Goal: Task Accomplishment & Management: Complete application form

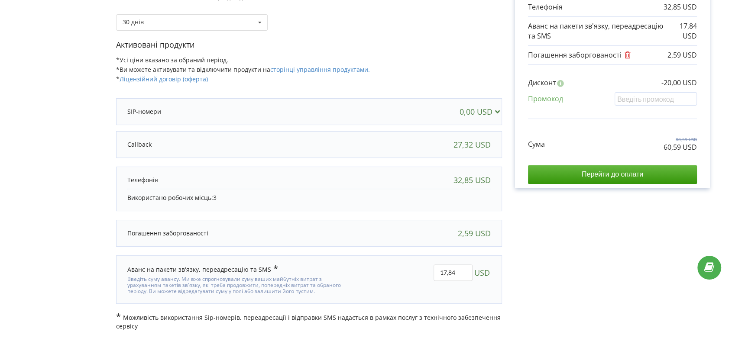
scroll to position [148, 0]
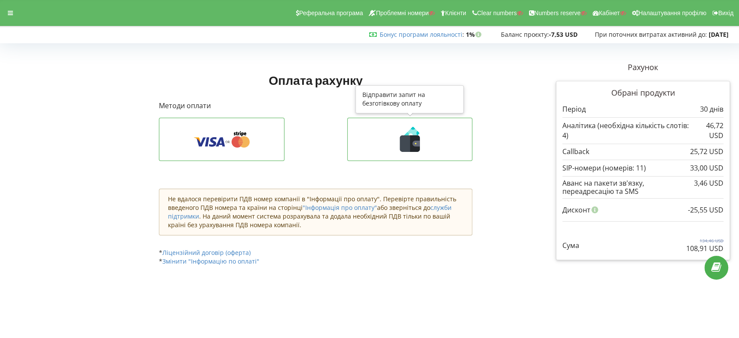
click at [410, 145] on icon at bounding box center [415, 143] width 10 height 16
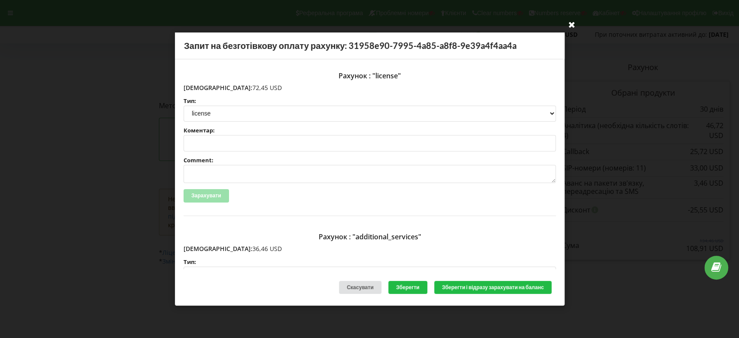
click at [571, 25] on icon at bounding box center [571, 24] width 14 height 14
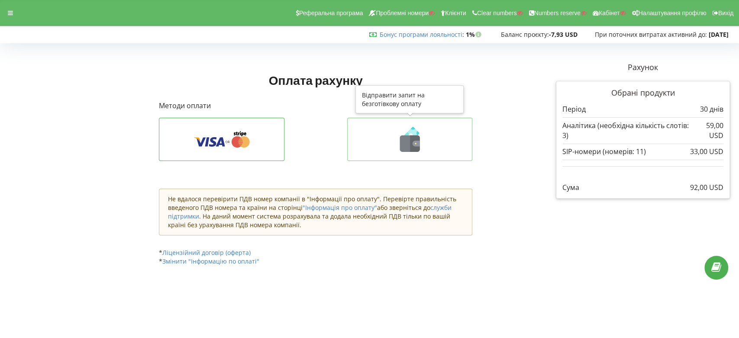
click at [419, 138] on icon at bounding box center [415, 143] width 10 height 16
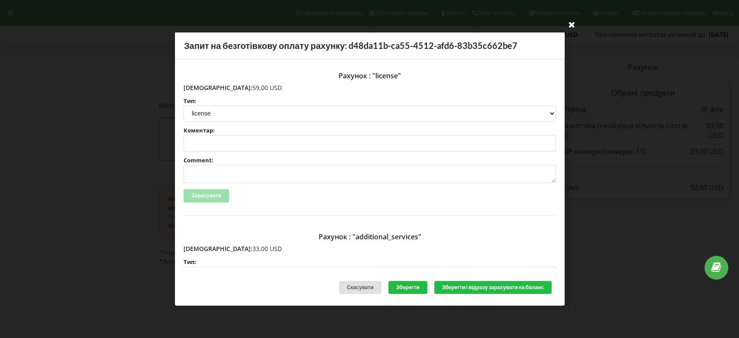
click at [572, 23] on icon at bounding box center [571, 24] width 14 height 14
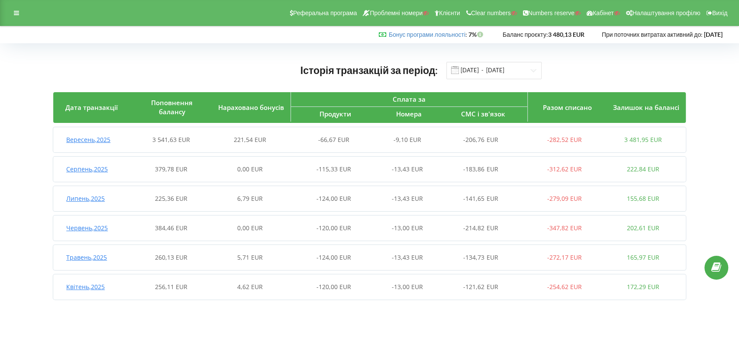
click at [107, 136] on span "Вересень , 2025" at bounding box center [88, 139] width 44 height 8
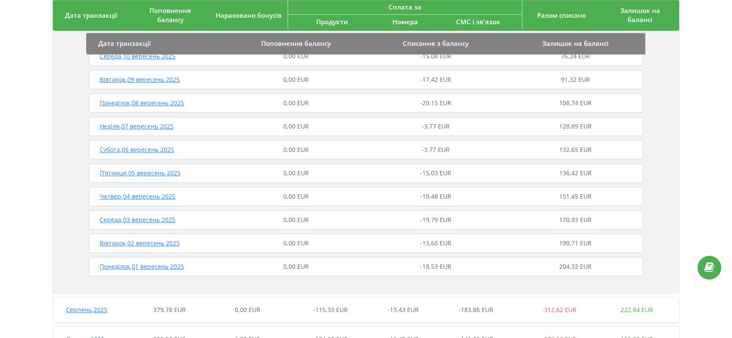
scroll to position [557, 0]
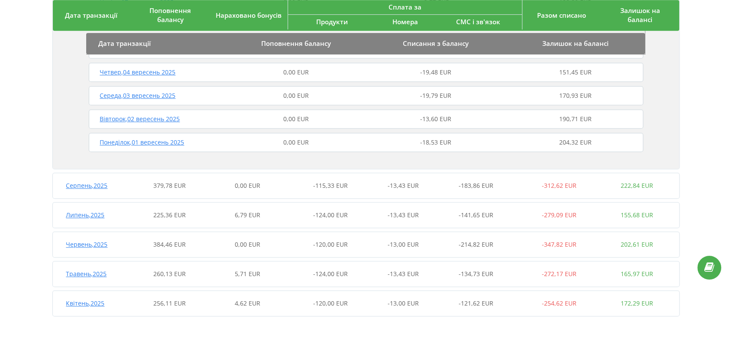
click at [91, 189] on span "Серпень , 2025" at bounding box center [87, 185] width 42 height 8
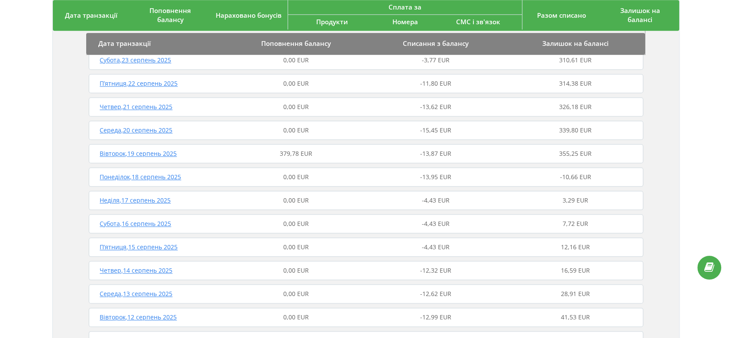
scroll to position [990, 0]
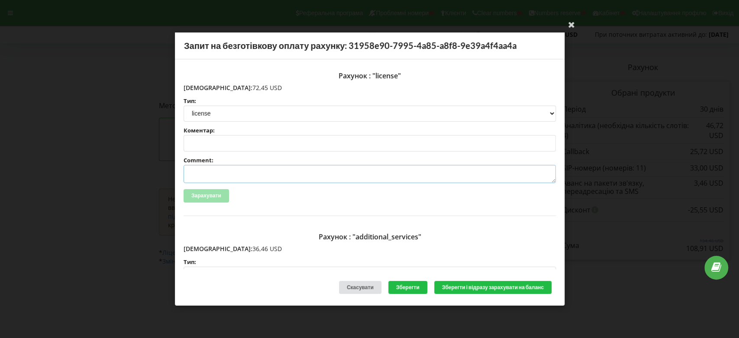
click at [201, 172] on textarea "Comment:" at bounding box center [370, 174] width 372 height 18
paste textarea "№ 552 от [DATE]"
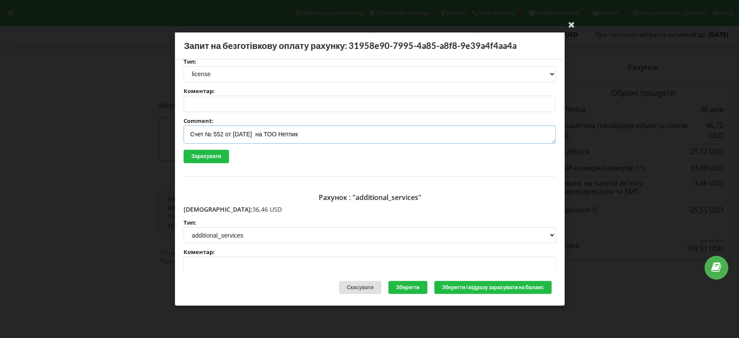
scroll to position [96, 0]
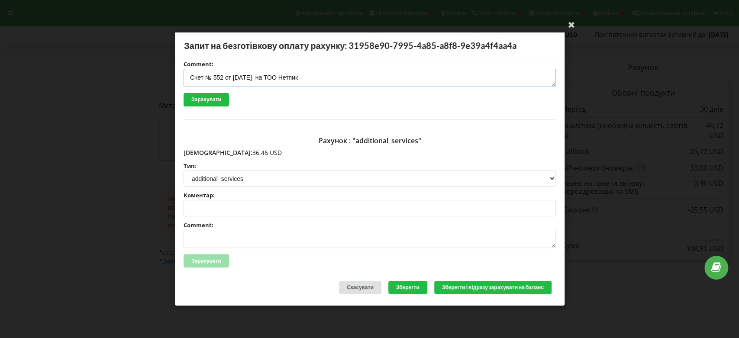
type textarea "Счет № 552 от [DATE] на ТОО Нетпик"
click at [198, 237] on textarea "Comment:" at bounding box center [370, 239] width 372 height 18
paste textarea "№ 552 от [DATE]"
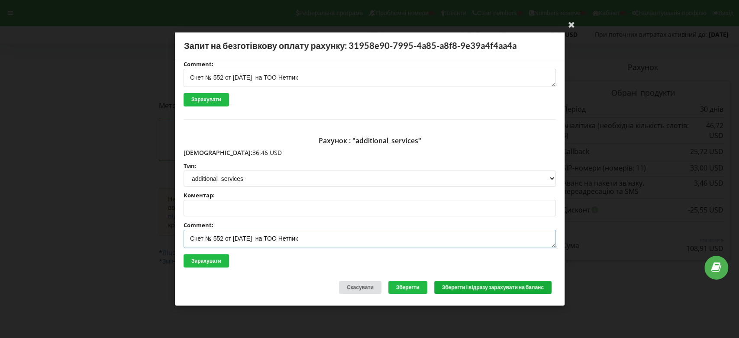
type textarea "Счет № 552 от [DATE] на ТОО Нетпик"
click at [472, 286] on button "Зберегти і відразу зарахувати на баланс" at bounding box center [492, 286] width 117 height 13
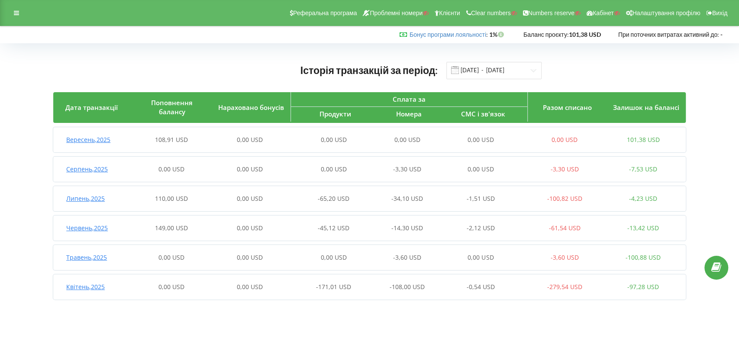
click at [104, 141] on span "Вересень , 2025" at bounding box center [88, 139] width 44 height 8
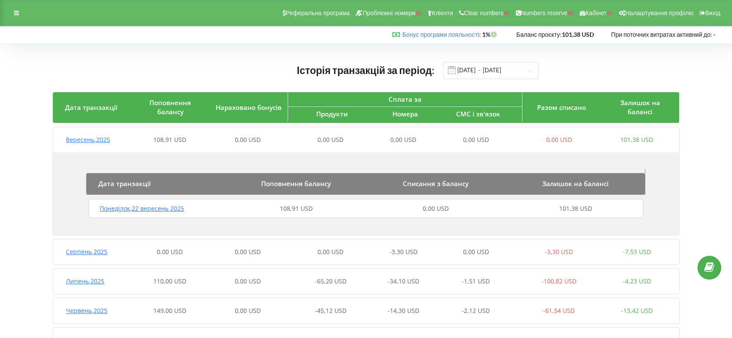
click at [151, 209] on span "Понеділок , 22 вересень 2025" at bounding box center [142, 208] width 84 height 8
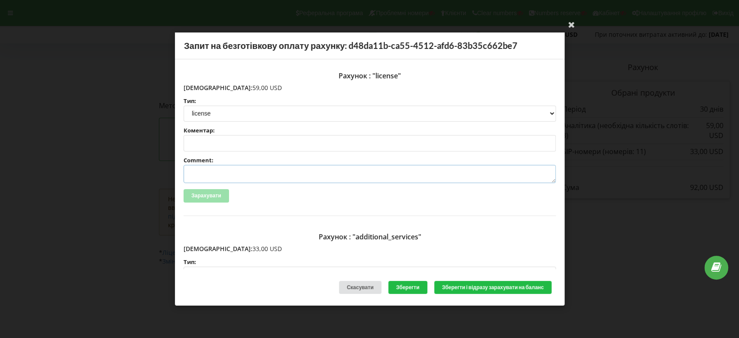
click at [215, 168] on textarea "Comment:" at bounding box center [370, 174] width 372 height 18
paste textarea "№ 552 от [DATE]"
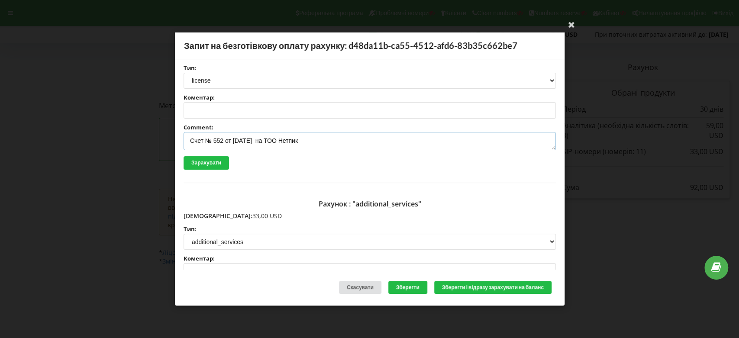
scroll to position [48, 0]
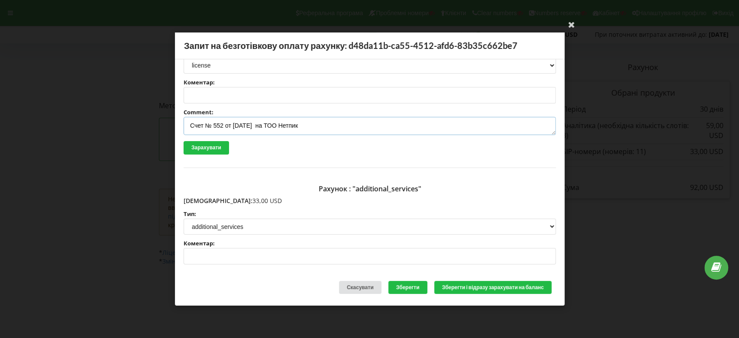
type textarea "Счет № 552 от [DATE] на ТОО Нетпик"
click at [208, 255] on input "Коментар:" at bounding box center [370, 256] width 372 height 16
paste input "№ 552 от [DATE]"
type input "Счет № 552 от [DATE] на ТОО Нетпик"
click at [467, 289] on button "Зберегти і відразу зарахувати на баланс" at bounding box center [492, 286] width 117 height 13
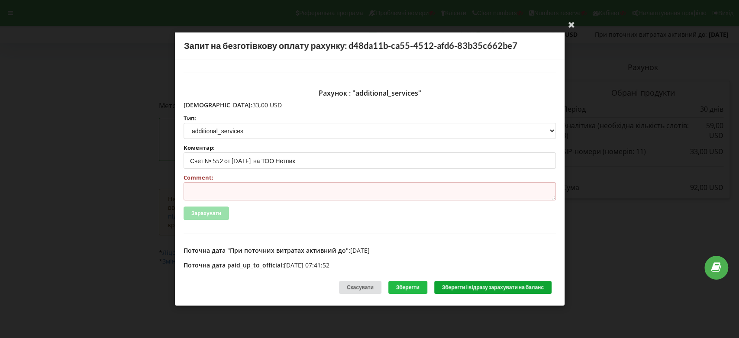
scroll to position [144, 0]
drag, startPoint x: 320, startPoint y: 160, endPoint x: 166, endPoint y: 161, distance: 154.1
click at [166, 161] on div "Ваша електронна адреса успішно підтверджена Запит на безготівкову оплату рахунк…" at bounding box center [369, 169] width 739 height 338
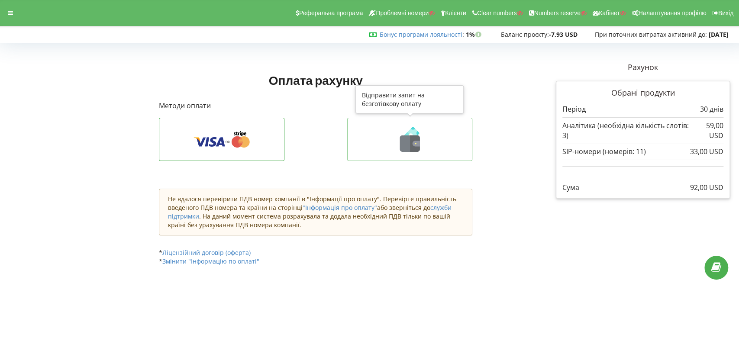
click at [403, 148] on icon at bounding box center [410, 143] width 20 height 16
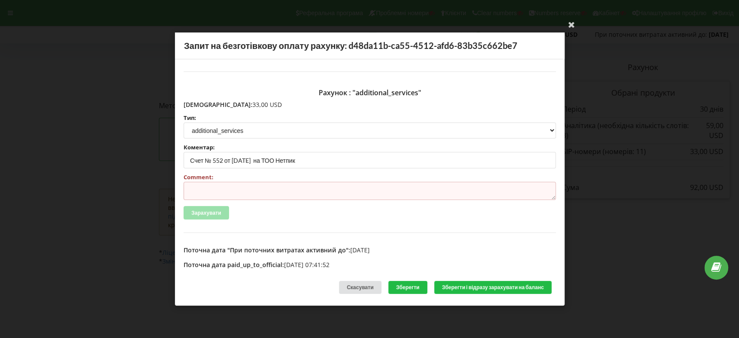
scroll to position [0, 0]
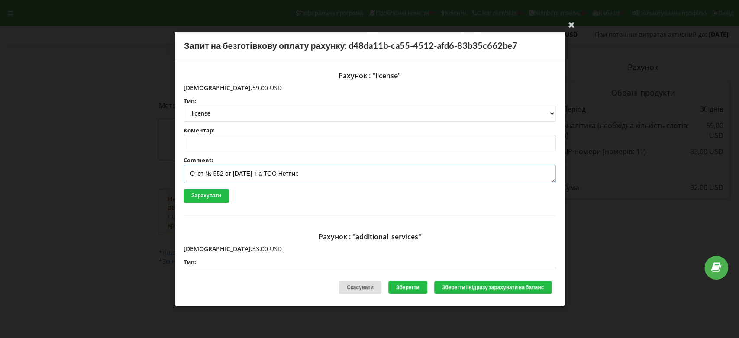
drag, startPoint x: 330, startPoint y: 173, endPoint x: 171, endPoint y: 179, distance: 159.4
click at [171, 179] on div "Ваша електронна адреса успішно підтверджена Запит на безготівкову оплату рахунк…" at bounding box center [369, 169] width 739 height 338
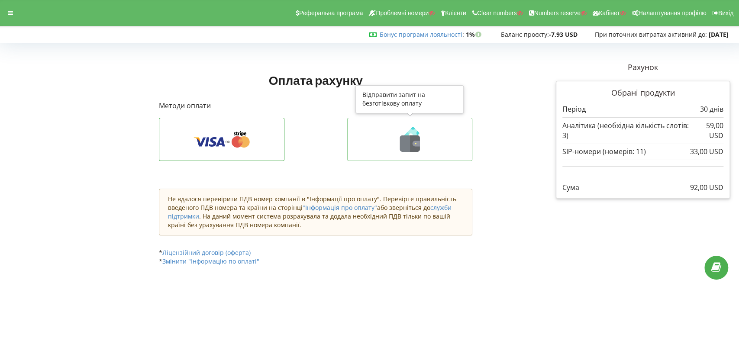
click at [400, 148] on icon at bounding box center [410, 143] width 20 height 16
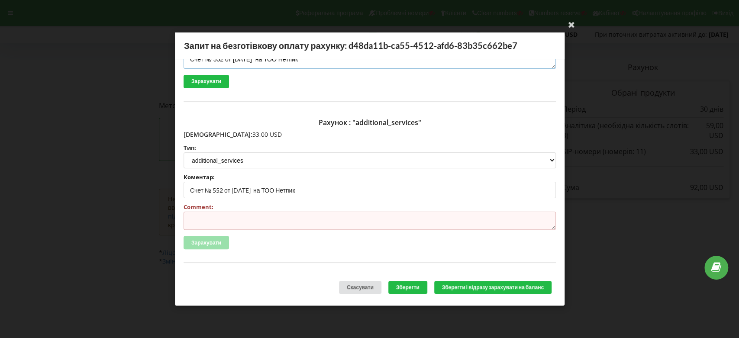
scroll to position [144, 0]
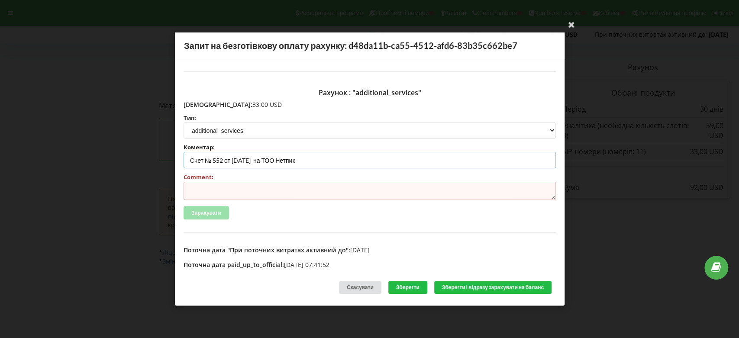
drag, startPoint x: 307, startPoint y: 158, endPoint x: 204, endPoint y: 160, distance: 103.0
click at [180, 158] on div "Рахунок : "license" Сума: 59,00 USD Тип: license license_expansion license_expa…" at bounding box center [370, 164] width 390 height 210
click at [275, 192] on textarea "Comment:" at bounding box center [370, 191] width 372 height 18
paste textarea "Счет № 552 от [DATE] на ТОО Нетпик"
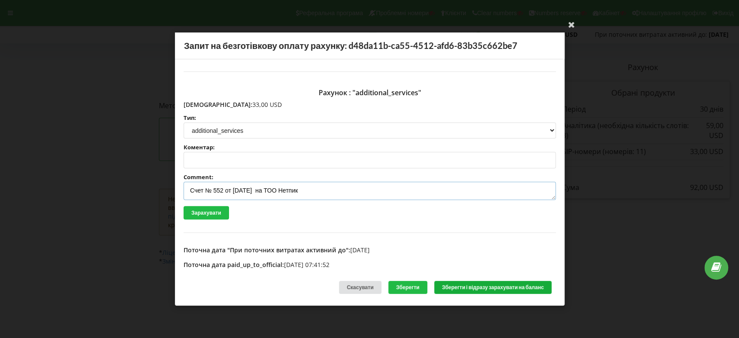
type textarea "Счет № 552 от [DATE] на ТОО Нетпик"
drag, startPoint x: 478, startPoint y: 287, endPoint x: 599, endPoint y: 199, distance: 149.6
click at [478, 287] on button "Зберегти і відразу зарахувати на баланс" at bounding box center [492, 286] width 117 height 13
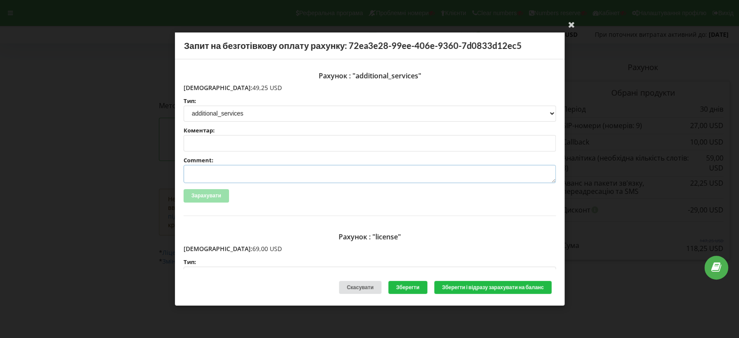
click at [214, 172] on textarea "Comment:" at bounding box center [370, 174] width 372 height 18
paste textarea "[DOMAIN_NAME]"
paste textarea "№ 552 от [DATE]"
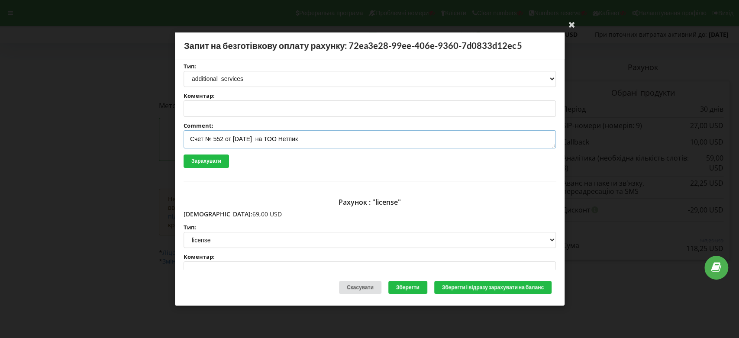
scroll to position [48, 0]
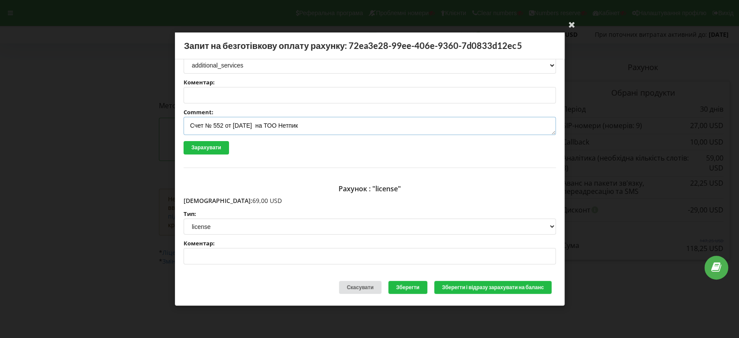
type textarea "Счет № 552 от [DATE] на ТОО Нетпик"
click at [201, 254] on input "Коментар:" at bounding box center [370, 256] width 372 height 16
paste input "№ 552 от [DATE]"
drag, startPoint x: 305, startPoint y: 256, endPoint x: 148, endPoint y: 257, distance: 157.6
click at [148, 257] on div "Ваша електронна адреса успішно підтверджена Запит на безготівкову оплату рахунк…" at bounding box center [369, 169] width 739 height 338
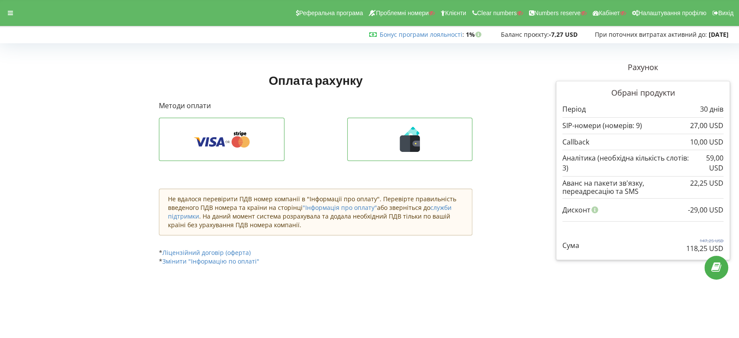
type input "Счет № 552 от 24.07.2025 на ТОО Не"
click at [425, 158] on button at bounding box center [410, 139] width 126 height 43
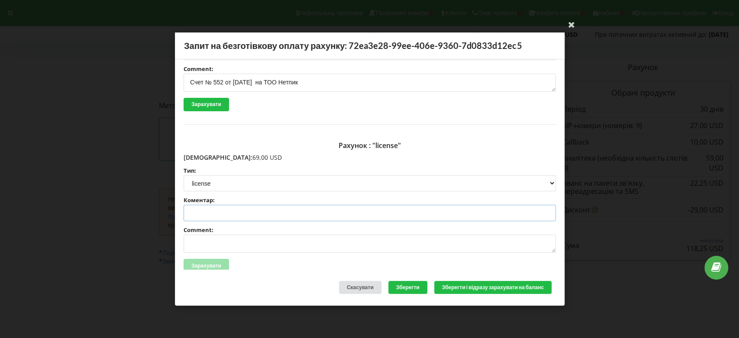
scroll to position [166, 0]
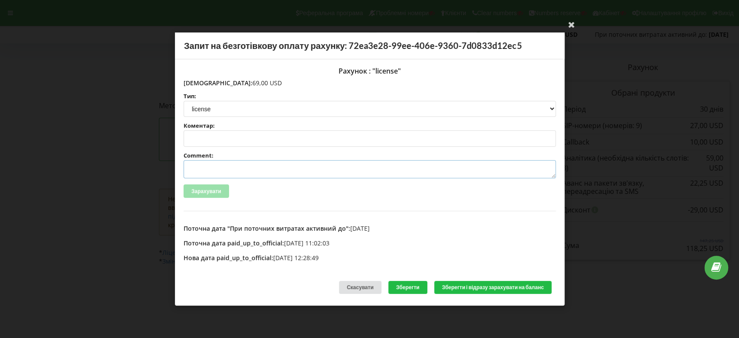
click at [210, 164] on textarea "Comment:" at bounding box center [370, 169] width 372 height 18
paste textarea "№ 552 от 24.07.2025"
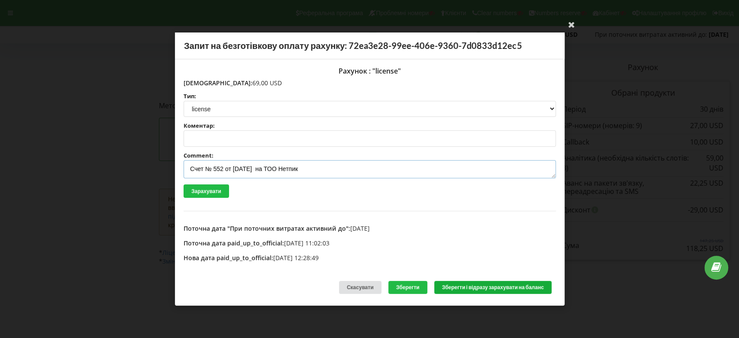
type textarea "Счет № 552 от 24.07.2025 на ТОО Нетпик"
click at [466, 289] on button "Зберегти і відразу зарахувати на баланс" at bounding box center [492, 286] width 117 height 13
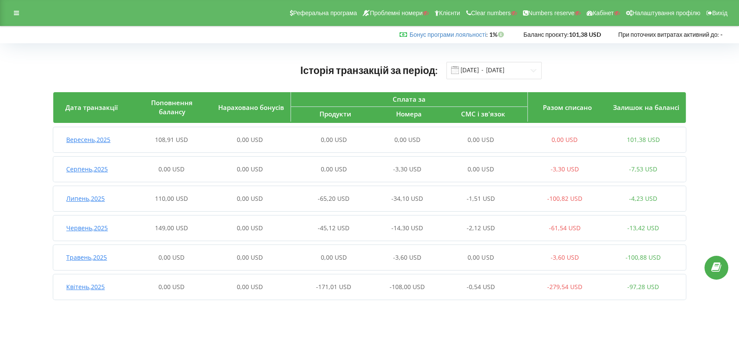
click at [97, 139] on span "Вересень , 2025" at bounding box center [88, 139] width 44 height 8
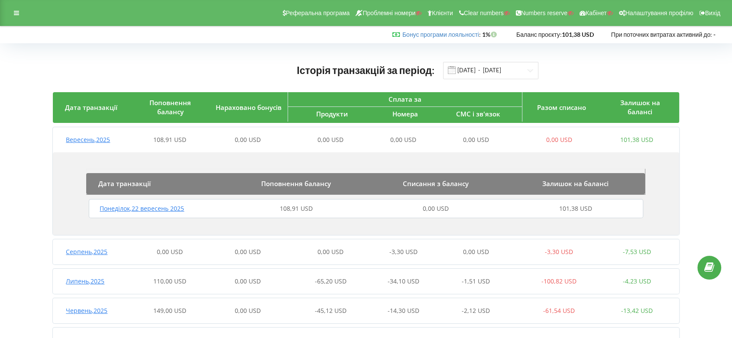
click at [171, 210] on span "Понеділок , 22 вересень 2025" at bounding box center [142, 208] width 84 height 8
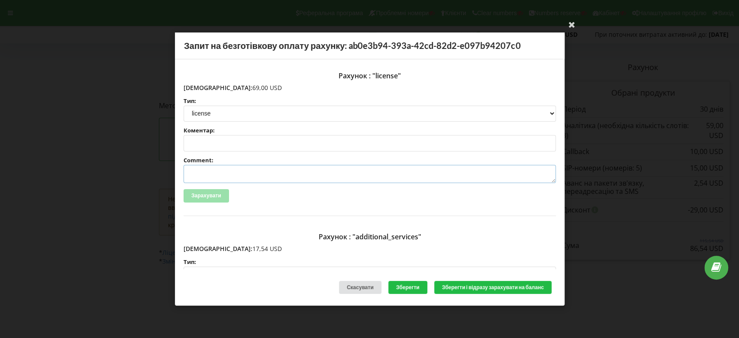
click at [208, 172] on textarea "Comment:" at bounding box center [370, 174] width 372 height 18
paste textarea "№ 552 от [DATE]"
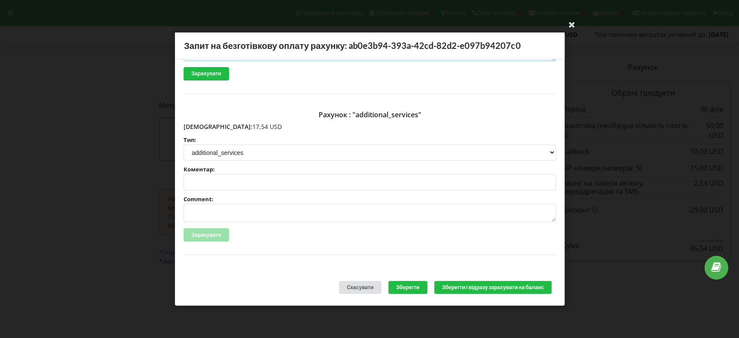
scroll to position [166, 0]
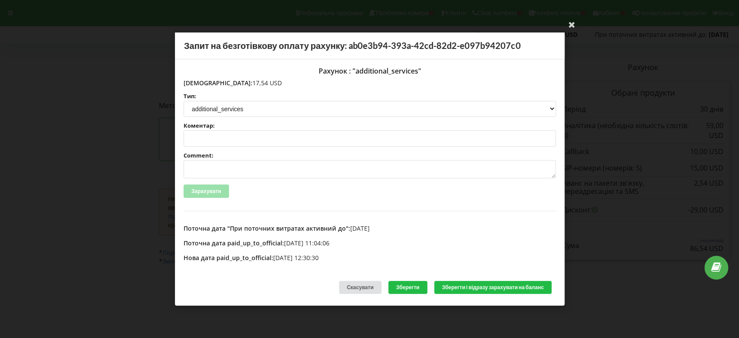
type textarea "Счет № 552 от [DATE] на ТОО Нетпик"
click at [211, 167] on textarea "Comment:" at bounding box center [370, 169] width 372 height 18
paste textarea "№ 552 от 24.07.2025"
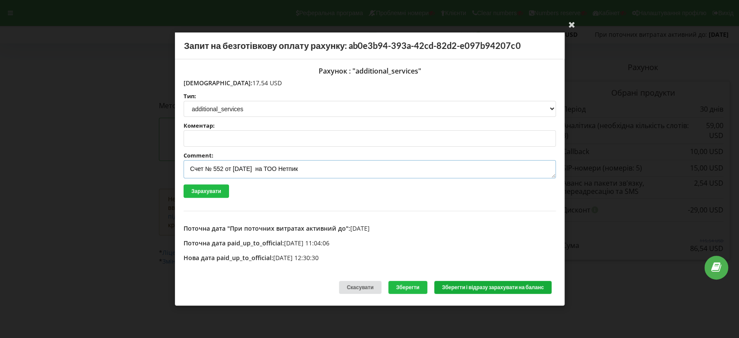
type textarea "Счет № 552 от 24.07.2025 на ТОО Нетпик"
click at [465, 286] on button "Зберегти і відразу зарахувати на баланс" at bounding box center [492, 286] width 117 height 13
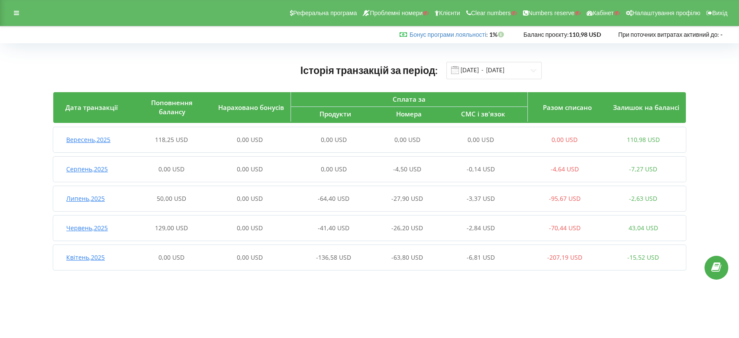
click at [107, 139] on span "Вересень , 2025" at bounding box center [88, 139] width 44 height 8
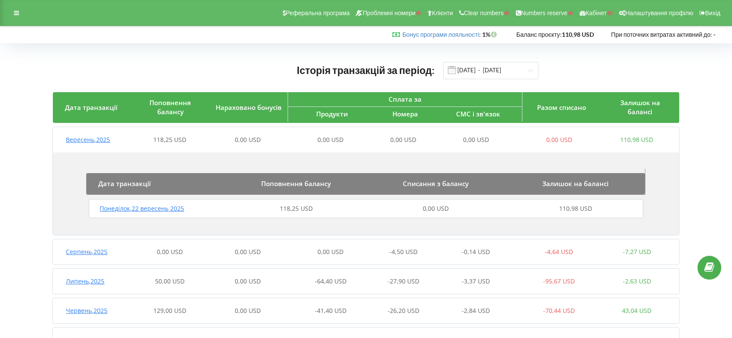
click at [173, 209] on span "Понеділок , 22 вересень 2025" at bounding box center [142, 208] width 84 height 8
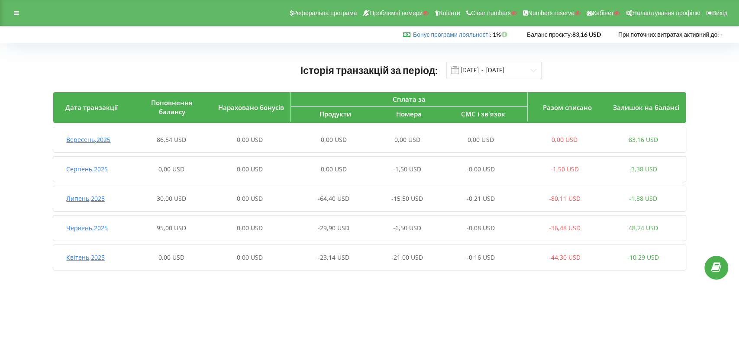
click at [102, 141] on span "Вересень , 2025" at bounding box center [88, 139] width 44 height 8
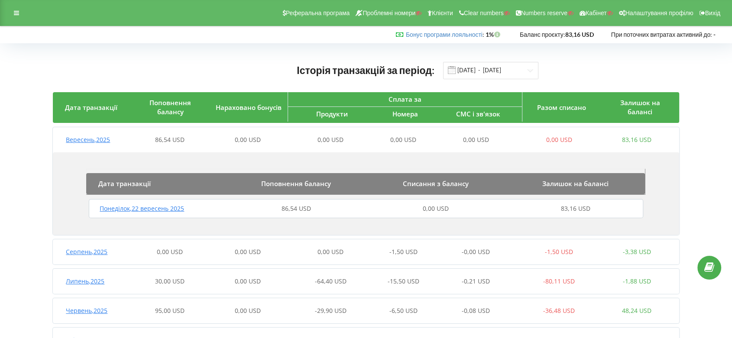
click at [159, 208] on span "Понеділок , 22 вересень 2025" at bounding box center [142, 208] width 84 height 8
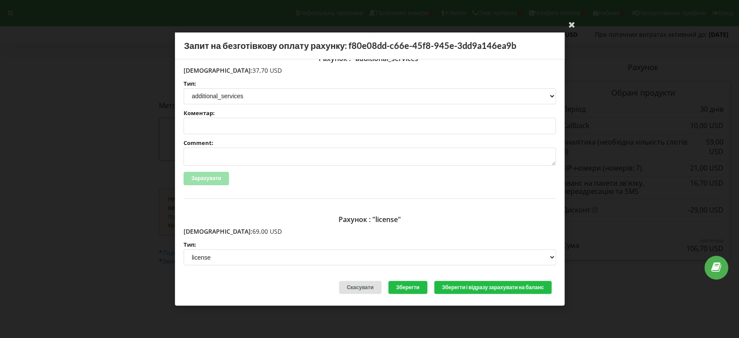
scroll to position [48, 0]
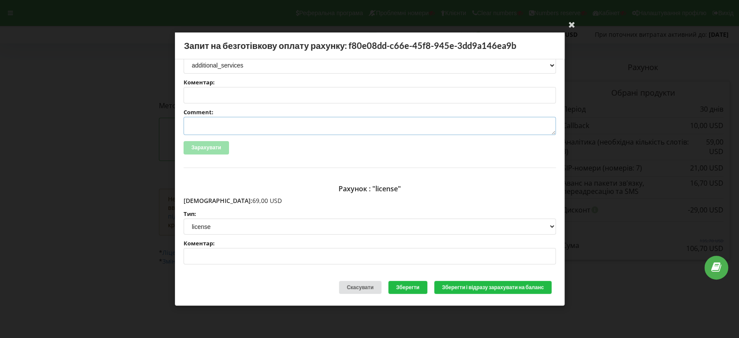
click at [203, 126] on textarea "Comment:" at bounding box center [370, 126] width 372 height 18
paste textarea "№ 552 от [DATE]"
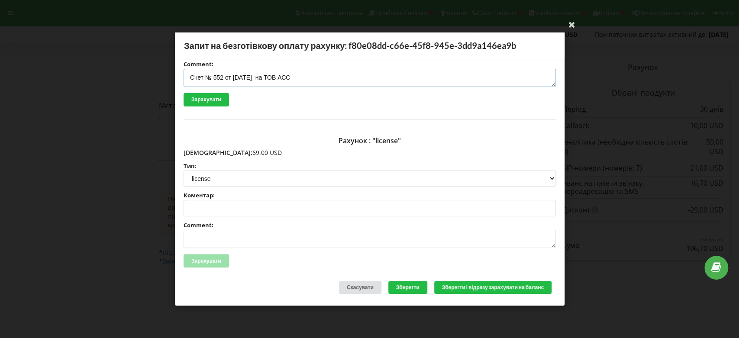
type textarea "Счет № 552 от 24.07.2025 на ТОВ АСС"
click at [211, 240] on textarea "Comment:" at bounding box center [370, 239] width 372 height 18
paste textarea "№ 552 от 24.07.2025"
type textarea "Счет № 552 от 24.07.2025 на ТОО Нетпик"
click at [308, 77] on textarea "Счет № 552 от 24.07.2025 на ТОВ АСС" at bounding box center [370, 78] width 372 height 18
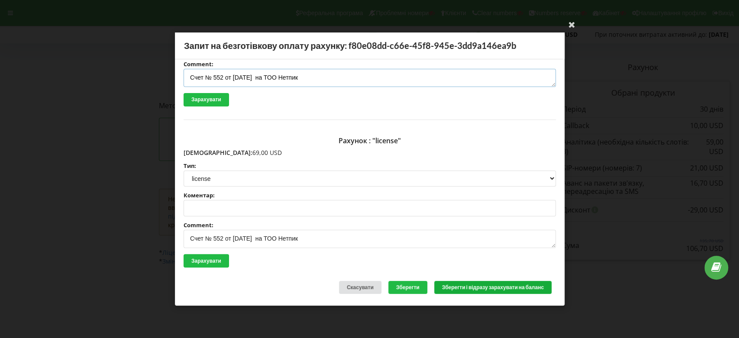
type textarea "Счет № 552 от 24.07.2025 на ТОО Нетпик"
click at [496, 282] on button "Зберегти і відразу зарахувати на баланс" at bounding box center [492, 286] width 117 height 13
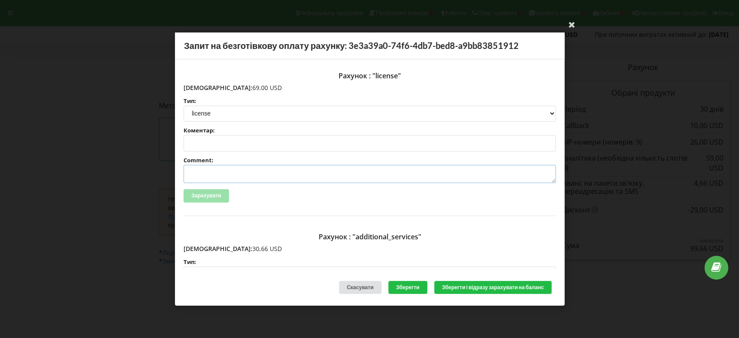
click at [203, 171] on textarea "Comment:" at bounding box center [370, 174] width 372 height 18
paste textarea "№ 552 от [DATE]"
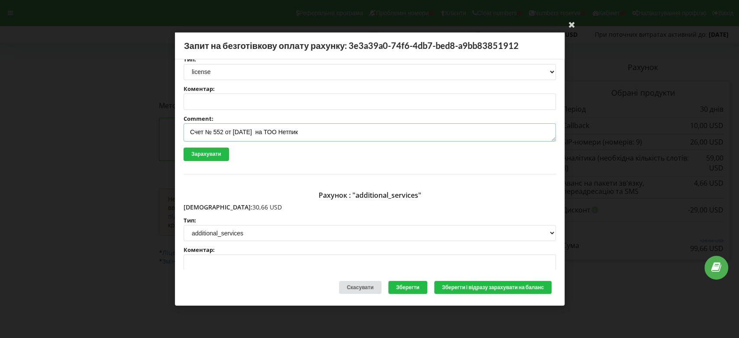
scroll to position [96, 0]
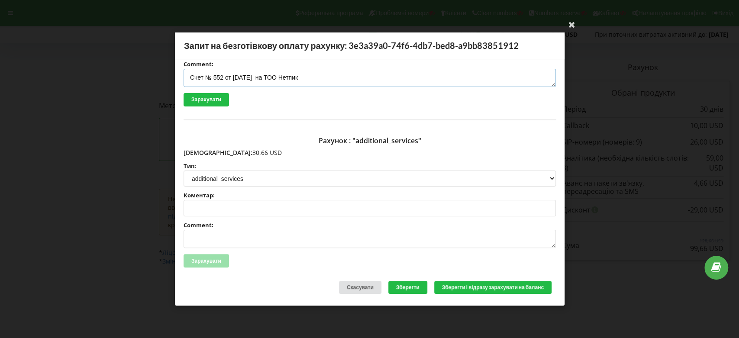
type textarea "Счет № 552 от 24.07.2025 на ТОО Нетпик"
click at [204, 237] on textarea "Comment:" at bounding box center [370, 239] width 372 height 18
paste textarea "№ 552 от 24.07.2025"
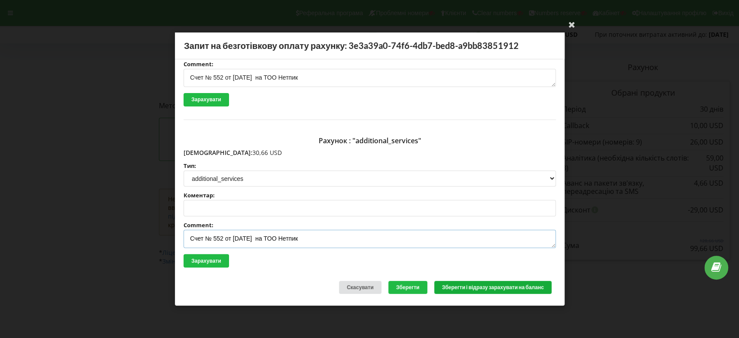
type textarea "Счет № 552 от 24.07.2025 на ТОО Нетпик"
click at [464, 287] on button "Зберегти і відразу зарахувати на баланс" at bounding box center [492, 286] width 117 height 13
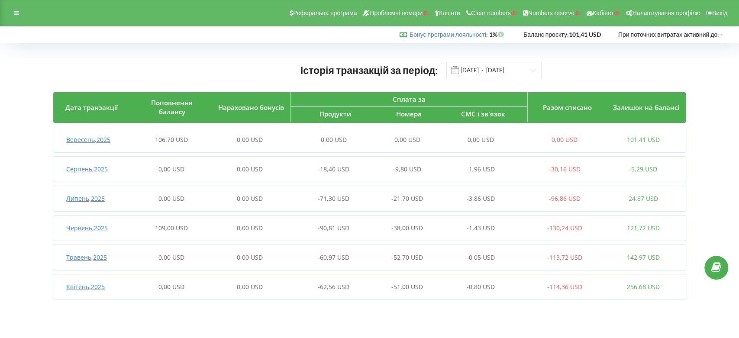
click at [105, 140] on span "Вересень , 2025" at bounding box center [88, 139] width 44 height 8
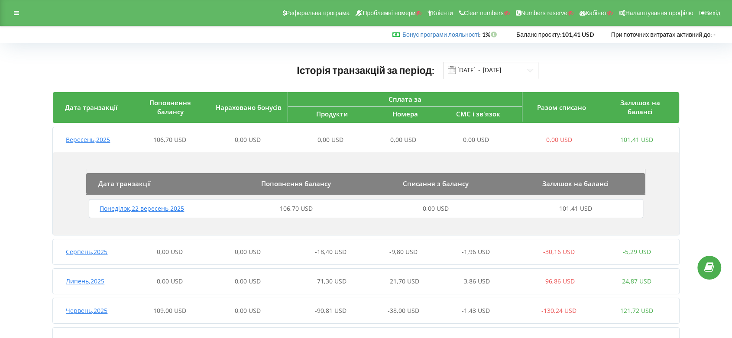
click at [151, 208] on span "Понеділок , 22 вересень 2025" at bounding box center [142, 208] width 84 height 8
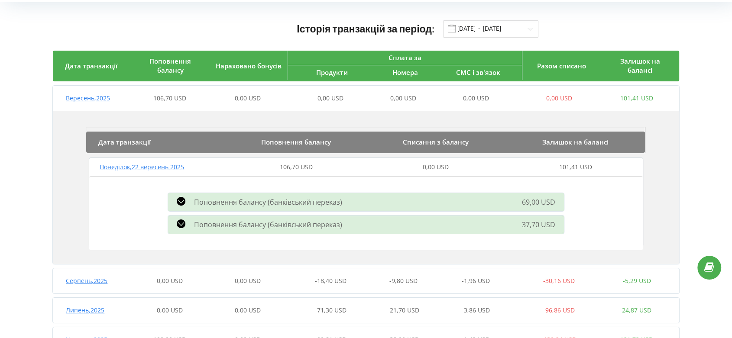
scroll to position [96, 0]
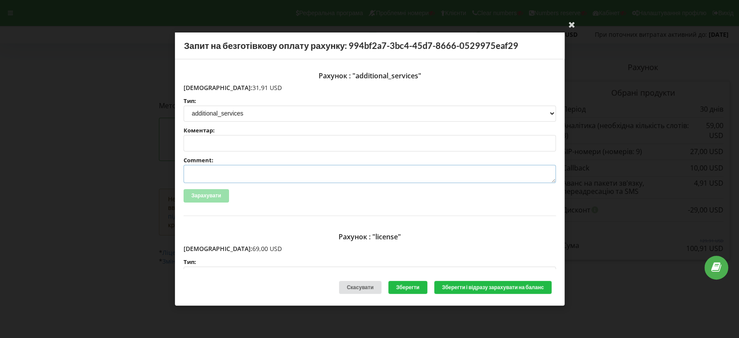
click at [214, 172] on textarea "Comment:" at bounding box center [370, 174] width 372 height 18
paste textarea "№ 552 от [DATE]"
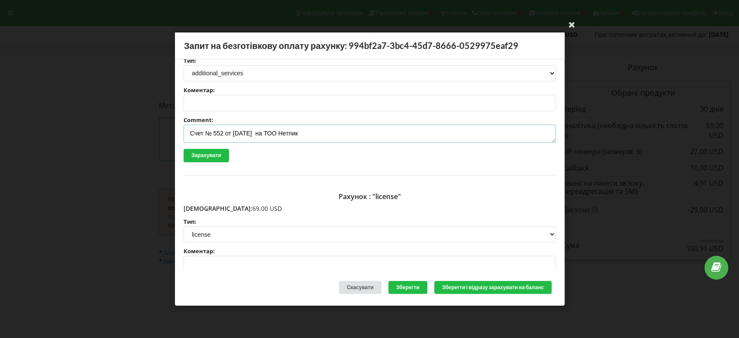
scroll to position [96, 0]
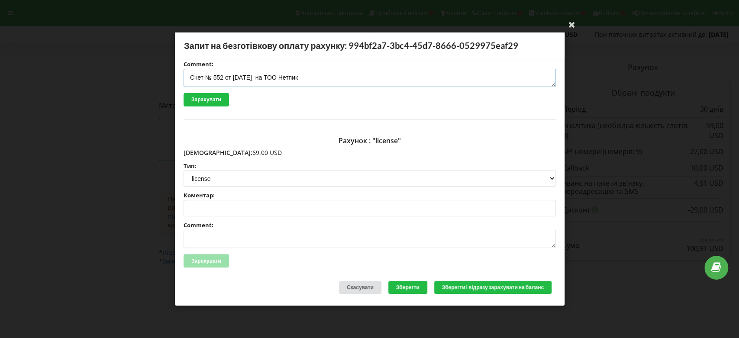
type textarea "Счет № 552 от [DATE] на ТОО Нетпик"
click at [201, 235] on textarea "Comment:" at bounding box center [370, 239] width 372 height 18
paste textarea "№ 552 от [DATE]"
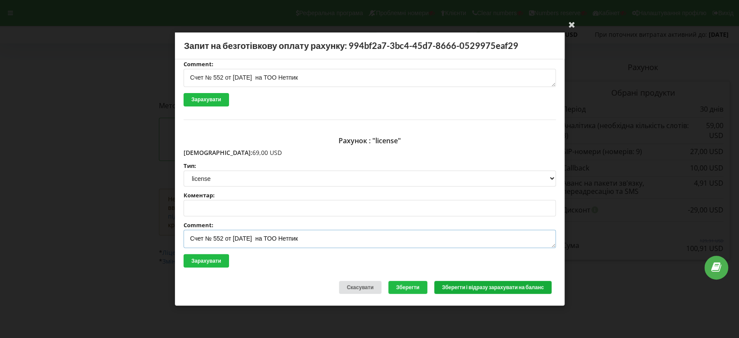
type textarea "Счет № 552 от [DATE] на ТОО Нетпик"
click at [456, 288] on button "Зберегти і відразу зарахувати на баланс" at bounding box center [492, 286] width 117 height 13
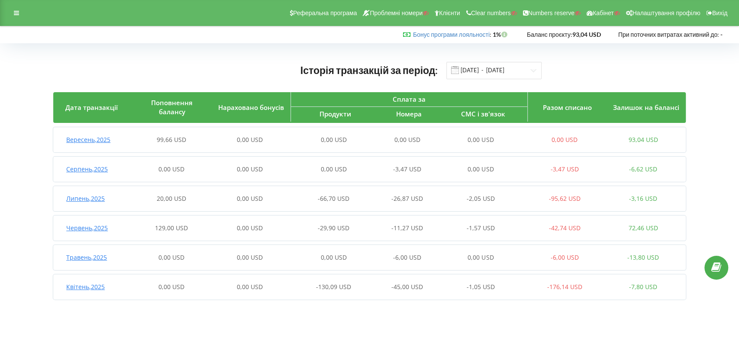
click at [92, 141] on span "Вересень , 2025" at bounding box center [88, 139] width 44 height 8
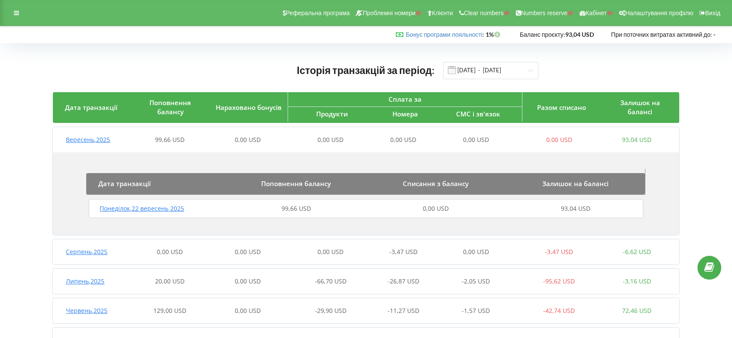
click at [147, 209] on span "Понеділок , 22 вересень 2025" at bounding box center [142, 208] width 84 height 8
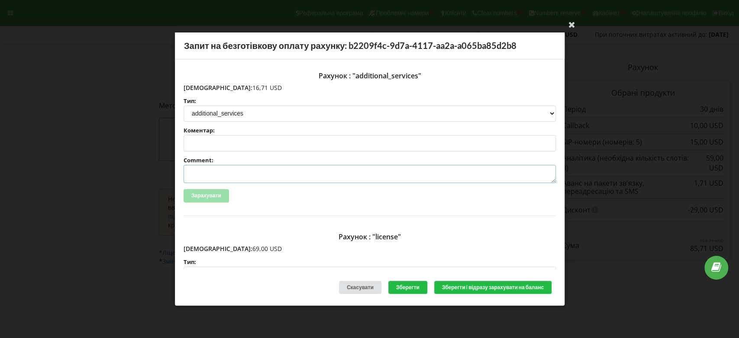
click at [216, 172] on textarea "Comment:" at bounding box center [370, 174] width 372 height 18
paste textarea "№ 552 от [DATE]"
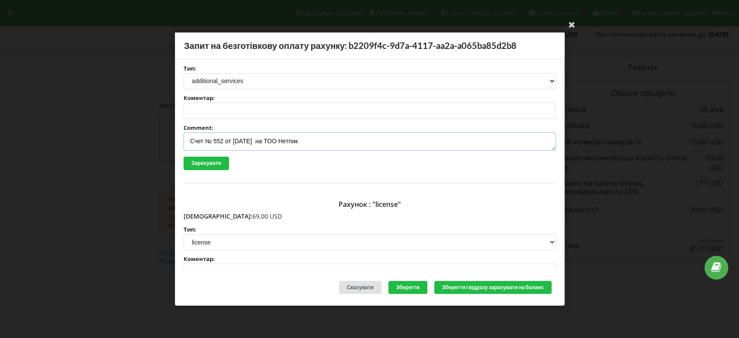
scroll to position [96, 0]
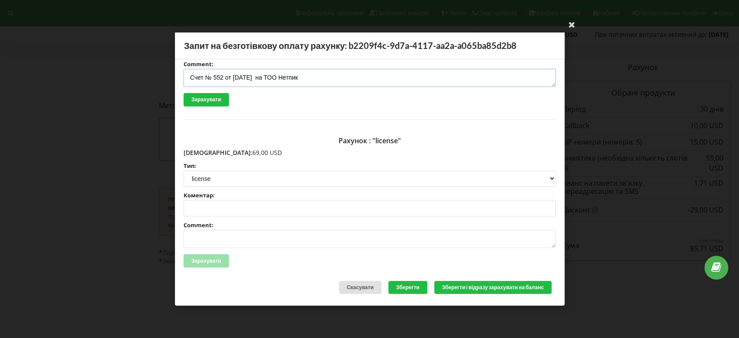
type textarea "Счет № 552 от [DATE] на ТОО Нетпик"
click at [206, 235] on textarea "Comment:" at bounding box center [370, 239] width 372 height 18
paste textarea "№ 552 от [DATE]"
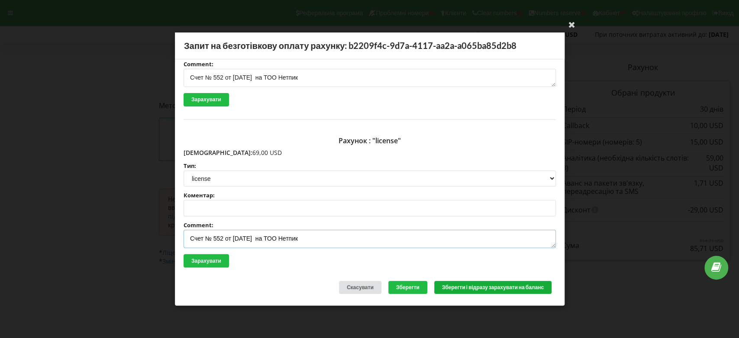
type textarea "Счет № 552 от [DATE] на ТОО Нетпик"
drag, startPoint x: 497, startPoint y: 289, endPoint x: 543, endPoint y: 277, distance: 47.2
click at [498, 289] on button "Зберегти і відразу зарахувати на баланс" at bounding box center [492, 286] width 117 height 13
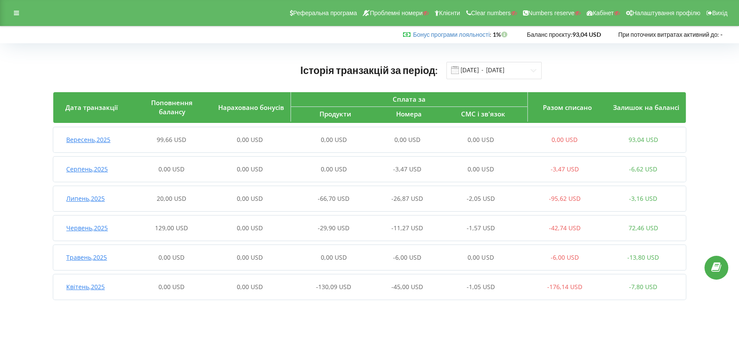
click at [103, 141] on span "Вересень , 2025" at bounding box center [88, 139] width 44 height 8
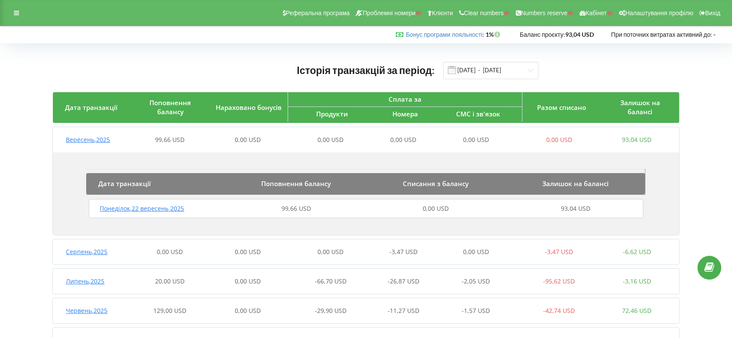
click at [155, 208] on span "Понеділок , 22 вересень 2025" at bounding box center [142, 208] width 84 height 8
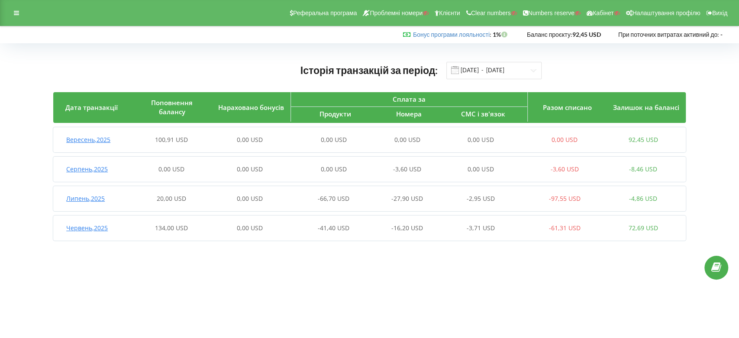
click at [104, 140] on span "Вересень , 2025" at bounding box center [88, 139] width 44 height 8
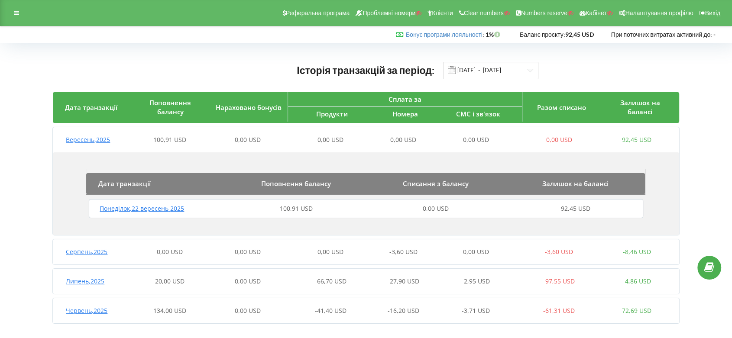
click at [145, 208] on span "Понеділок , 22 вересень 2025" at bounding box center [142, 208] width 84 height 8
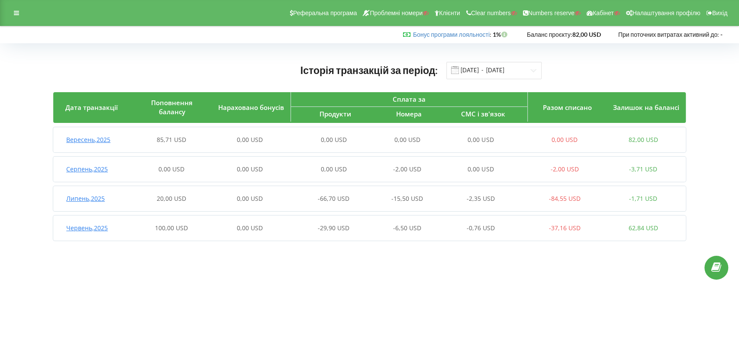
click at [87, 141] on span "Вересень , 2025" at bounding box center [88, 139] width 44 height 8
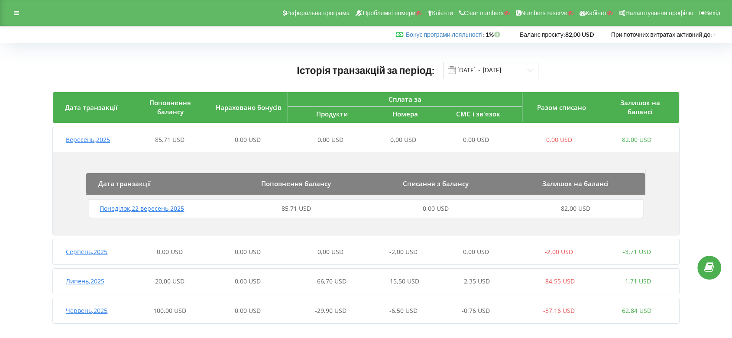
click at [167, 211] on span "Понеділок , 22 вересень 2025" at bounding box center [142, 208] width 84 height 8
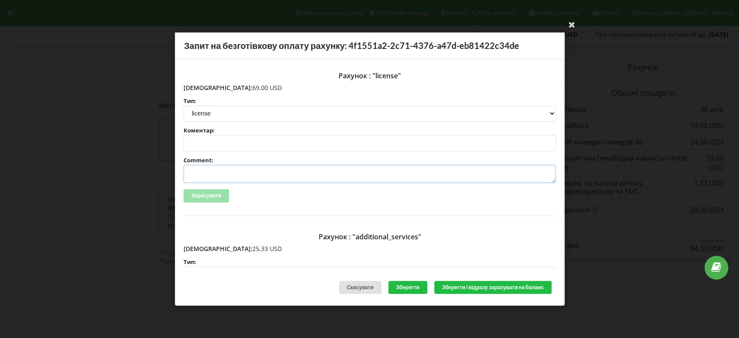
click at [223, 176] on textarea "Comment:" at bounding box center [370, 174] width 372 height 18
paste textarea "№ 552 от [DATE]"
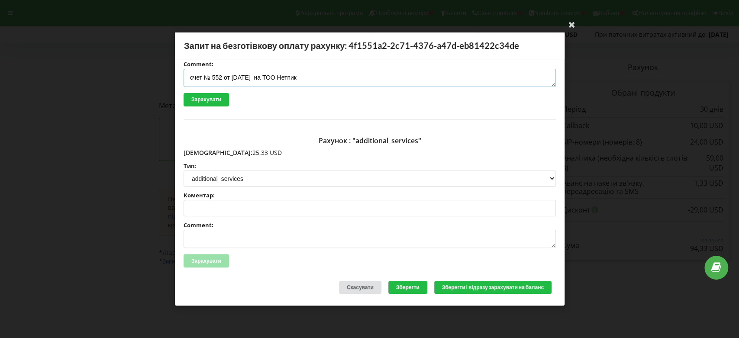
scroll to position [144, 0]
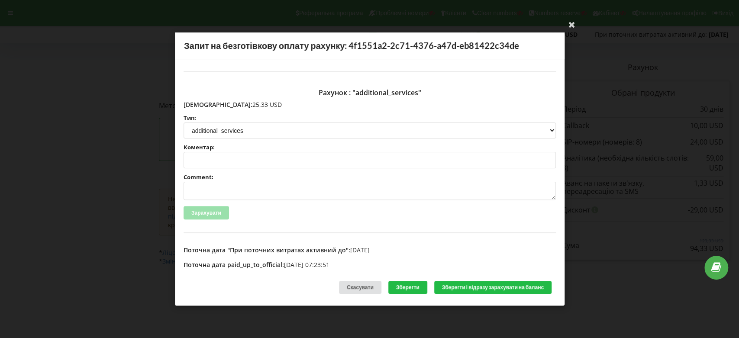
type textarea "счет № 552 от 24.07.2025 на ТОО Нетпик"
click at [226, 184] on textarea "Comment:" at bounding box center [370, 191] width 372 height 18
paste textarea "№ 552 от 24.07.2025"
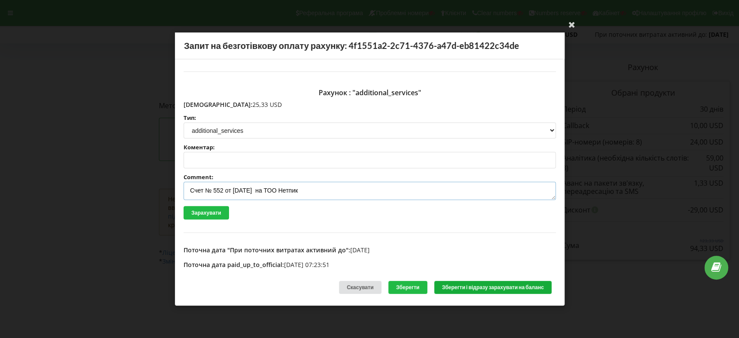
type textarea "Счет № 552 от 24.07.2025 на ТОО Нетпик"
click at [471, 288] on button "Зберегти і відразу зарахувати на баланс" at bounding box center [492, 286] width 117 height 13
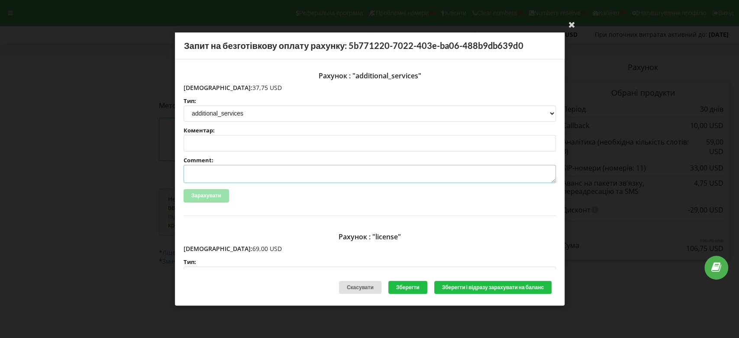
click at [211, 171] on textarea "Comment:" at bounding box center [370, 174] width 372 height 18
paste textarea "№ 552 от 24.07.2025"
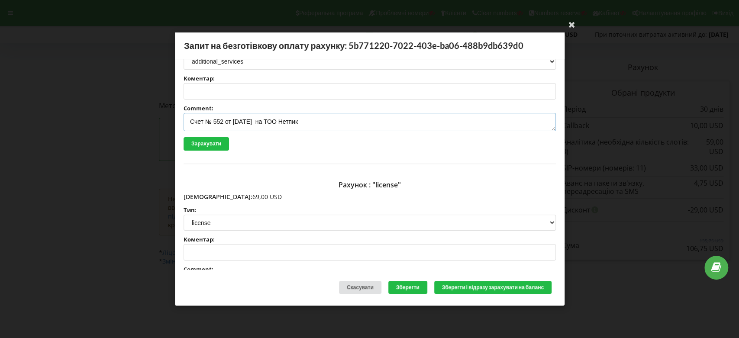
scroll to position [96, 0]
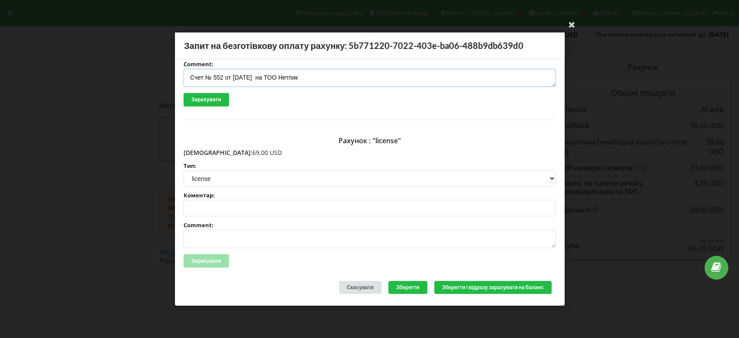
type textarea "Счет № 552 от 24.07.2025 на ТОО Нетпик"
click at [218, 233] on textarea "Comment:" at bounding box center [370, 239] width 372 height 18
paste textarea "№ 552 от 24.07.2025"
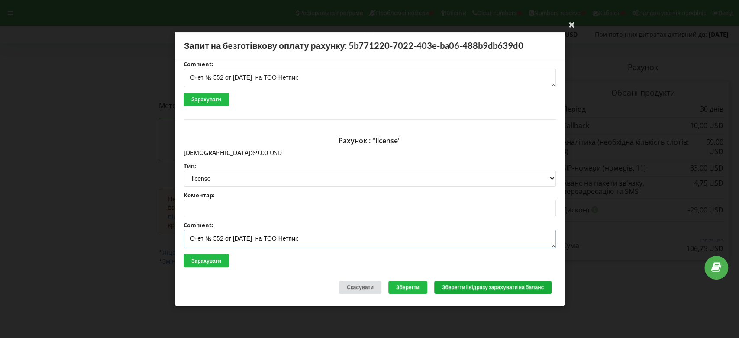
type textarea "Счет № 552 от 24.07.2025 на ТОО Нетпик"
click at [470, 287] on button "Зберегти і відразу зарахувати на баланс" at bounding box center [492, 286] width 117 height 13
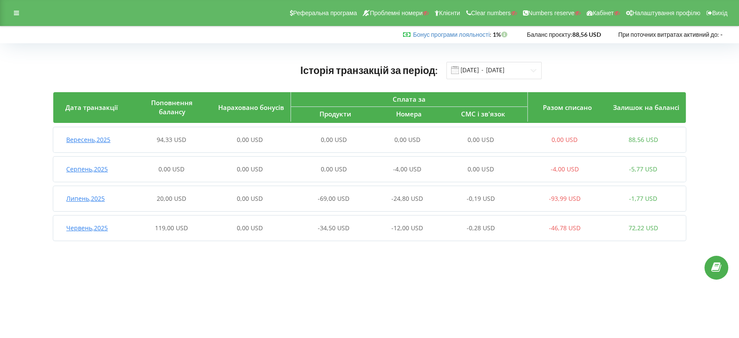
click at [102, 139] on span "Вересень , 2025" at bounding box center [88, 139] width 44 height 8
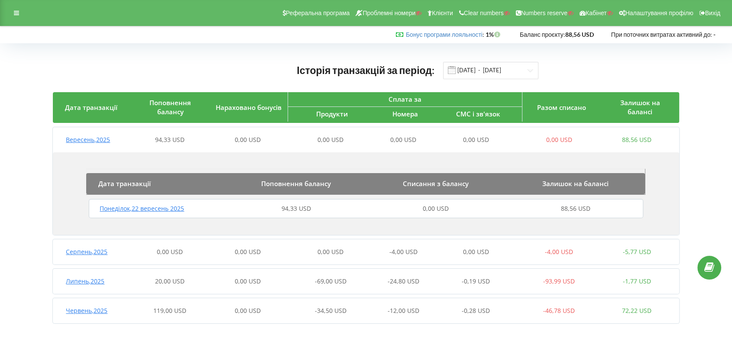
click at [152, 214] on div "Понеділок , 22 вересень 2025 94,33 USD 0,00 USD 88,56 USD" at bounding box center [366, 208] width 558 height 21
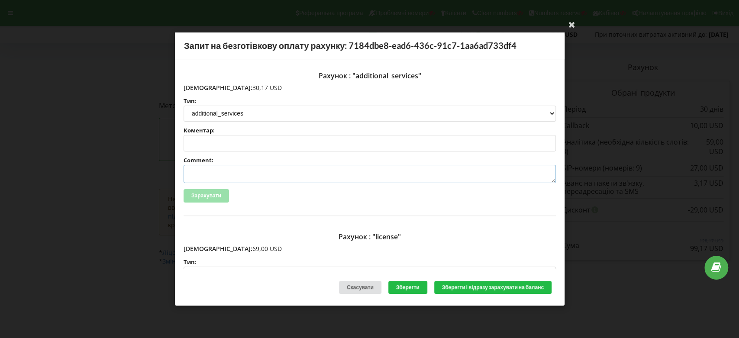
click at [207, 169] on textarea "Comment:" at bounding box center [370, 174] width 372 height 18
paste textarea "№ 552 от 24.07.2025"
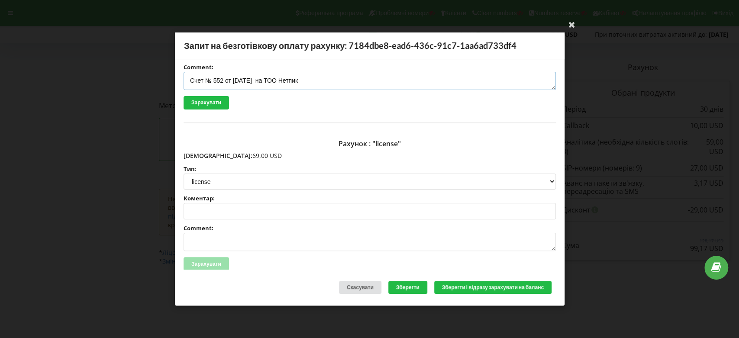
scroll to position [96, 0]
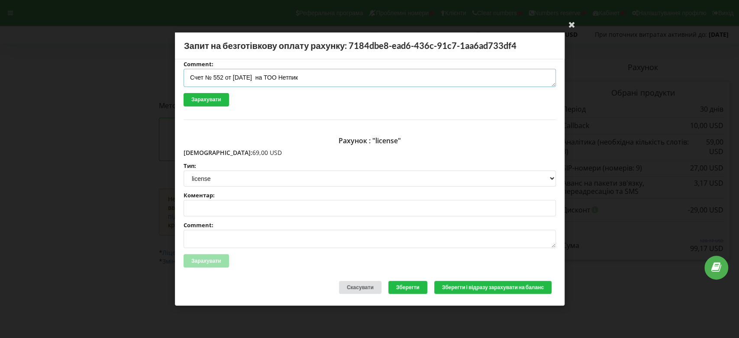
type textarea "Счет № 552 от 24.07.2025 на ТОО Нетпик"
click at [217, 240] on textarea "Comment:" at bounding box center [370, 239] width 372 height 18
paste textarea "№ 552 от 24.07.2025"
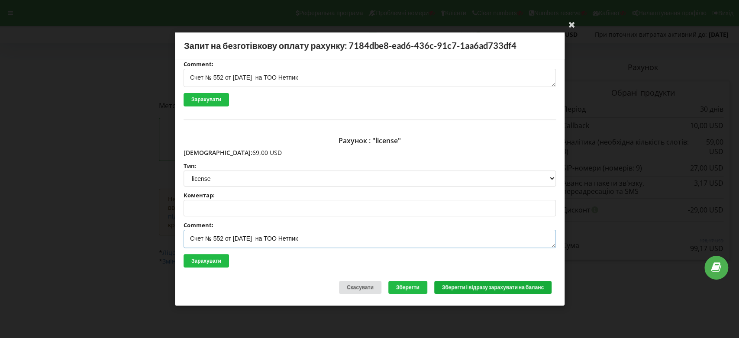
type textarea "Счет № 552 от 24.07.2025 на ТОО Нетпик"
click at [483, 287] on button "Зберегти і відразу зарахувати на баланс" at bounding box center [492, 286] width 117 height 13
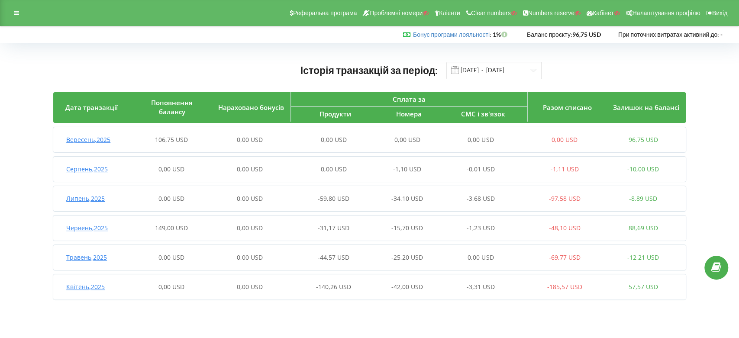
click at [93, 139] on span "Вересень , 2025" at bounding box center [88, 139] width 44 height 8
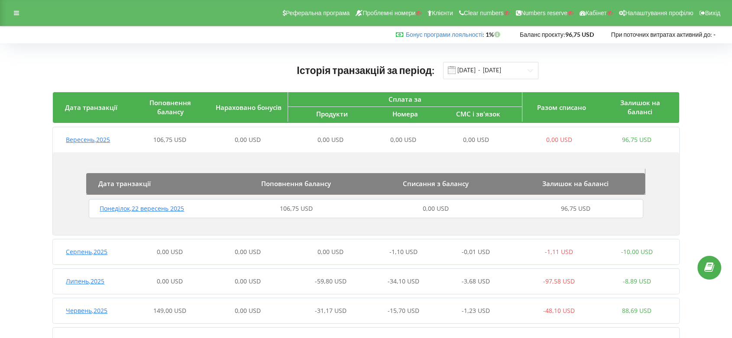
click at [180, 208] on span "Понеділок , 22 вересень 2025" at bounding box center [142, 208] width 84 height 8
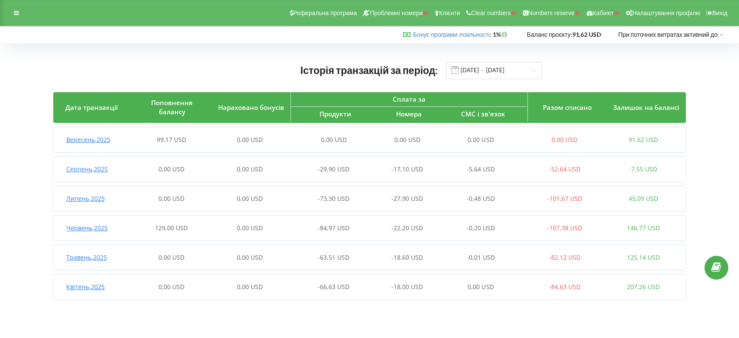
click at [97, 140] on span "Вересень , 2025" at bounding box center [88, 139] width 44 height 8
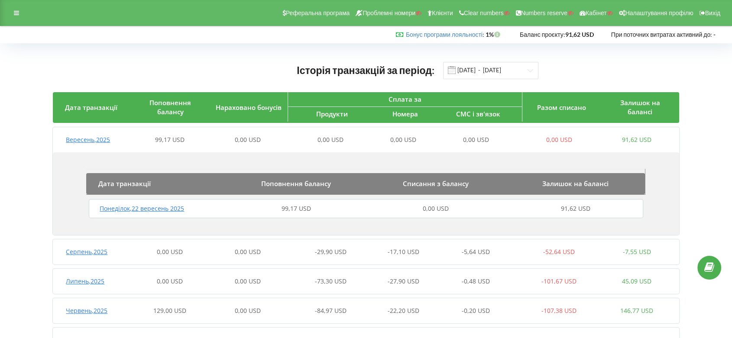
click at [150, 210] on span "Понеділок , 22 вересень 2025" at bounding box center [142, 208] width 84 height 8
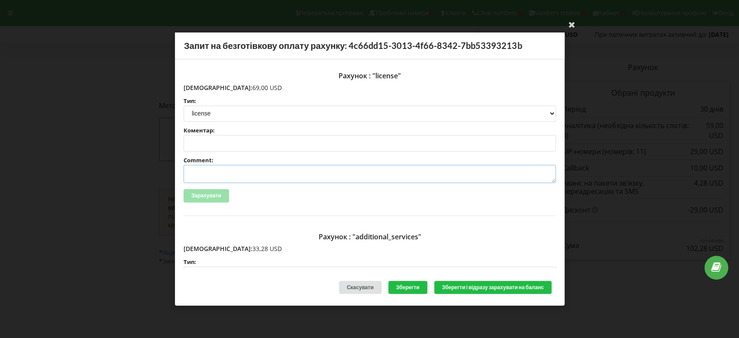
click at [202, 176] on textarea "Comment:" at bounding box center [370, 174] width 372 height 18
paste textarea "№ 552 от [DATE]"
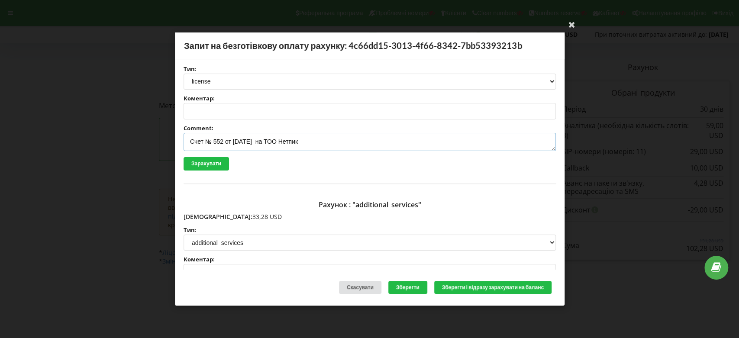
scroll to position [48, 0]
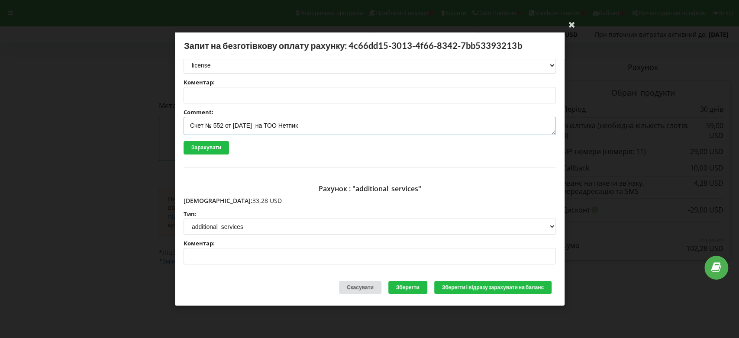
type textarea "Счет № 552 от [DATE] на ТОО Нетпик"
click at [193, 251] on input "Коментар:" at bounding box center [370, 256] width 372 height 16
type input "С"
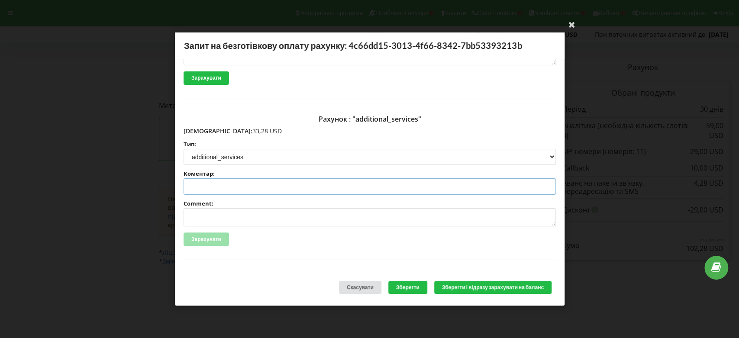
scroll to position [144, 0]
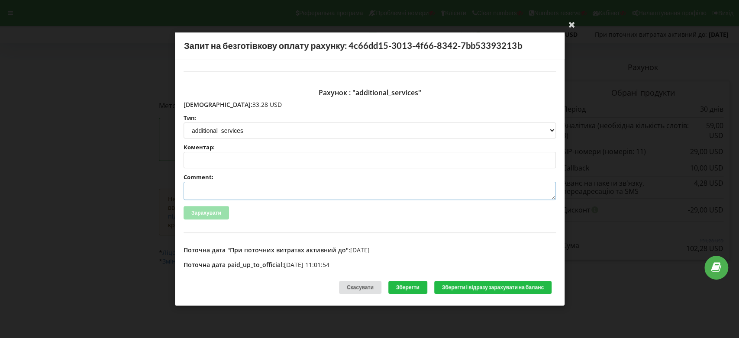
click at [210, 187] on textarea "Comment:" at bounding box center [370, 191] width 372 height 18
paste textarea "№ 552 от [DATE]"
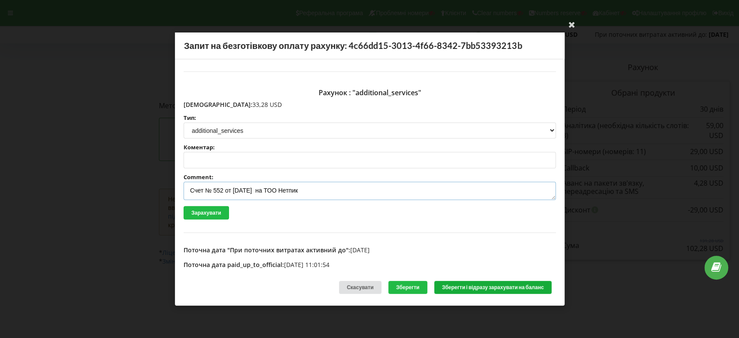
type textarea "Счет № 552 от [DATE] на ТОО Нетпик"
click at [469, 288] on button "Зберегти і відразу зарахувати на баланс" at bounding box center [492, 286] width 117 height 13
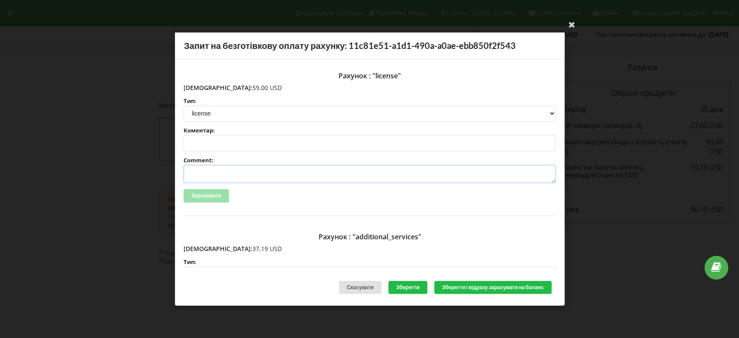
click at [251, 174] on textarea "Comment:" at bounding box center [370, 174] width 372 height 18
paste textarea "№ 552 от [DATE]"
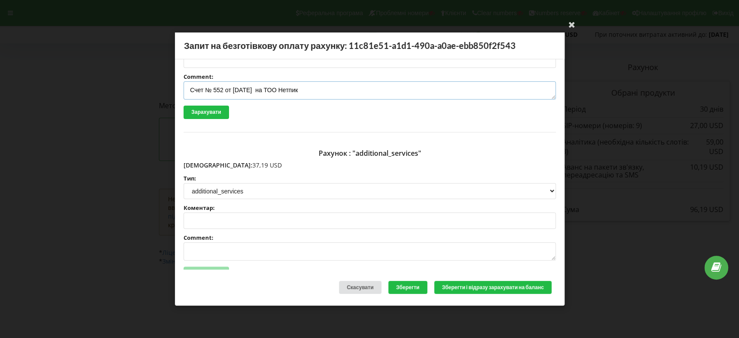
scroll to position [96, 0]
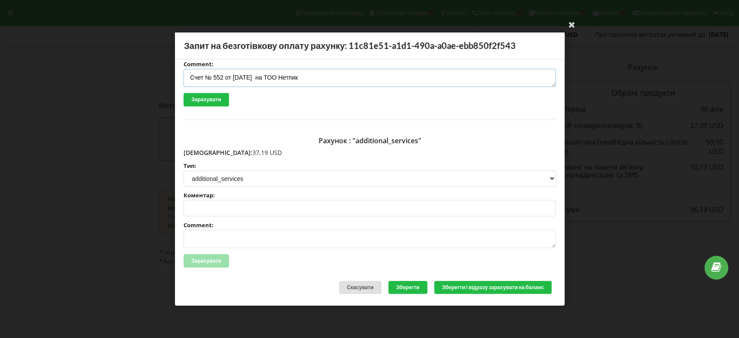
type textarea "Счет № 552 от [DATE] на ТОО Нетпик"
click at [222, 242] on textarea "Comment:" at bounding box center [370, 239] width 372 height 18
paste textarea "№ 552 от [DATE]"
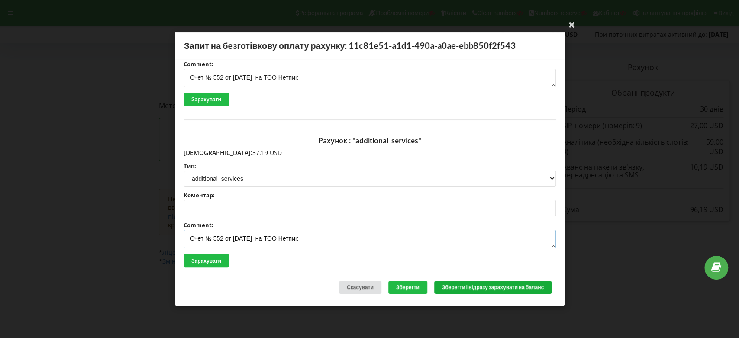
type textarea "Счет № 552 от [DATE] на ТОО Нетпик"
click at [464, 287] on button "Зберегти і відразу зарахувати на баланс" at bounding box center [492, 286] width 117 height 13
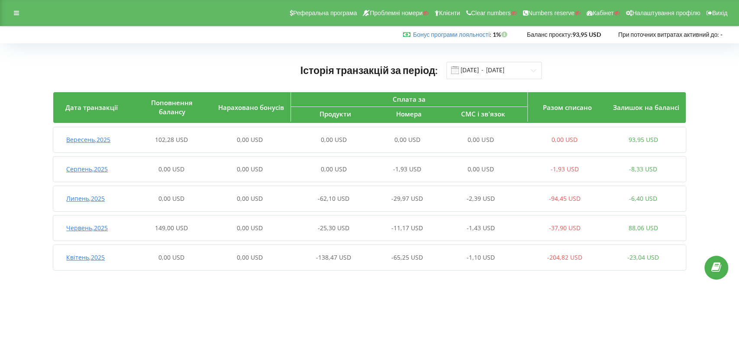
click at [96, 141] on span "Вересень , 2025" at bounding box center [88, 139] width 44 height 8
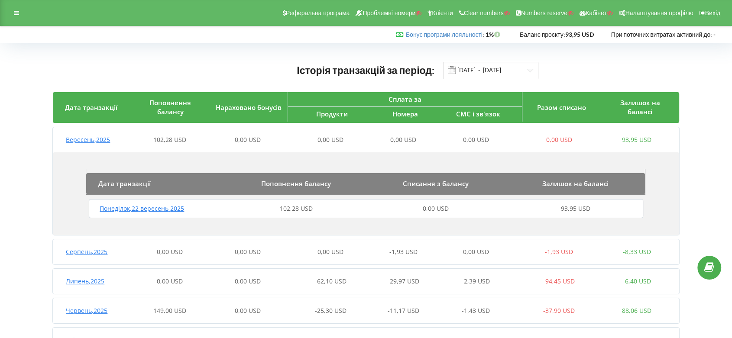
click at [166, 208] on span "Понеділок , 22 вересень 2025" at bounding box center [142, 208] width 84 height 8
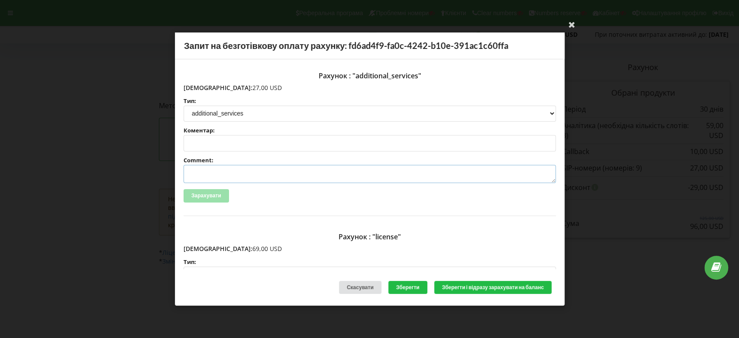
click at [208, 174] on textarea "Comment:" at bounding box center [370, 174] width 372 height 18
paste textarea "№ 552 от [DATE]"
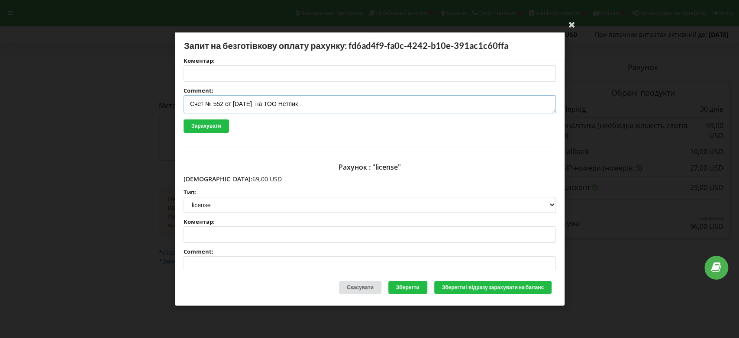
scroll to position [144, 0]
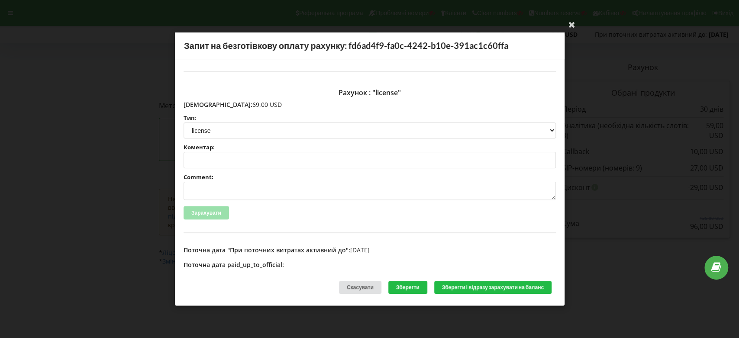
type textarea "Счет № 552 от 24.07.2025 на ТОО Нетпик"
click at [227, 190] on textarea "Comment:" at bounding box center [370, 191] width 372 height 18
paste textarea "№ 552 от 24.07.2025"
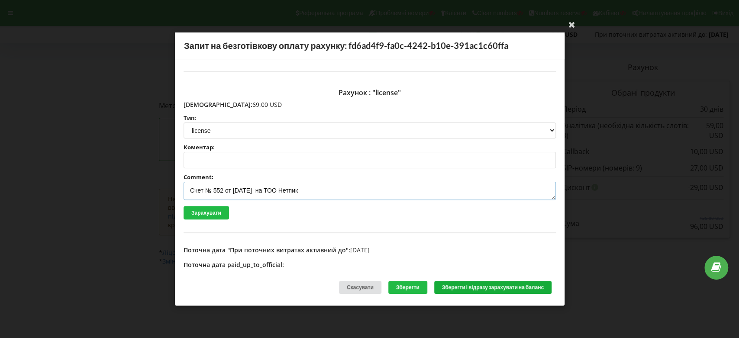
type textarea "Счет № 552 от 24.07.2025 на ТОО Нетпик"
click at [454, 284] on button "Зберегти і відразу зарахувати на баланс" at bounding box center [492, 286] width 117 height 13
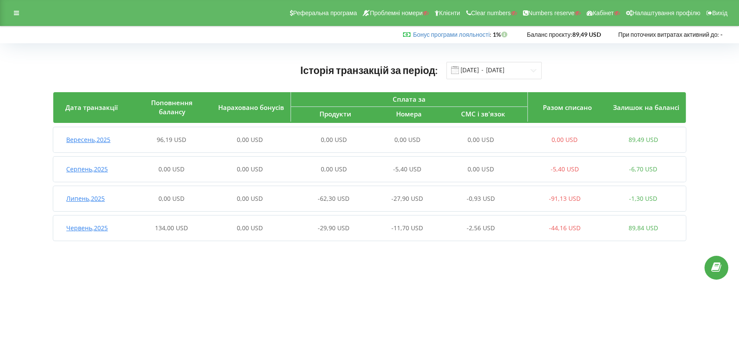
click at [103, 138] on span "Вересень , 2025" at bounding box center [88, 139] width 44 height 8
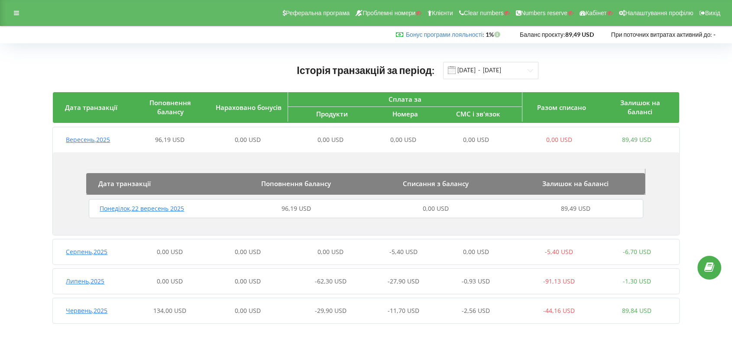
click at [153, 206] on span "Понеділок , 22 вересень 2025" at bounding box center [142, 208] width 84 height 8
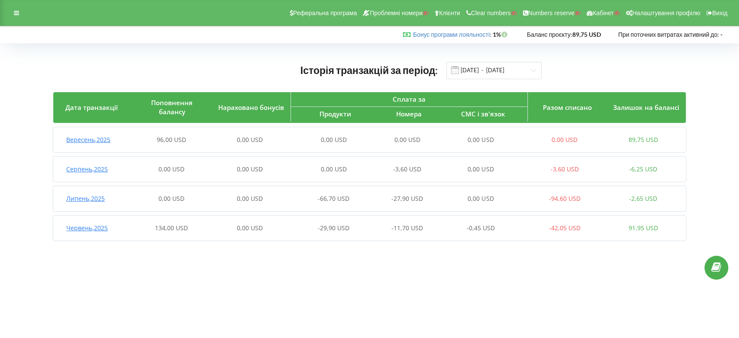
click at [102, 139] on span "Вересень , 2025" at bounding box center [88, 139] width 44 height 8
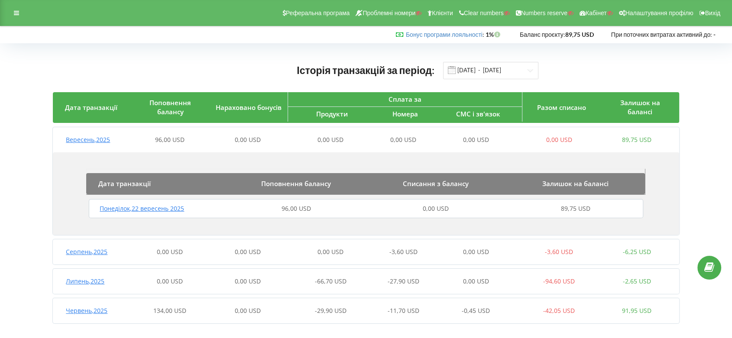
click at [152, 210] on span "Понеділок , 22 вересень 2025" at bounding box center [142, 208] width 84 height 8
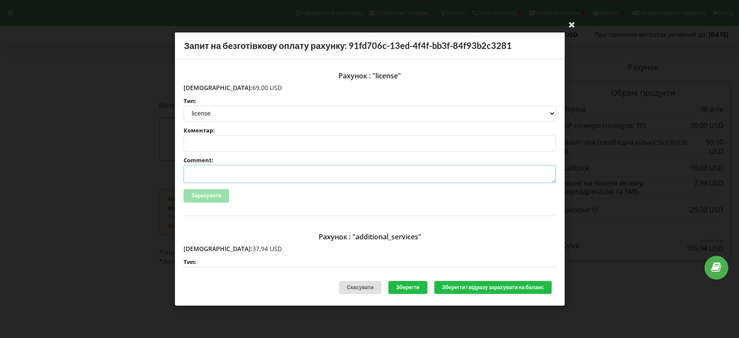
click at [212, 169] on textarea "Comment:" at bounding box center [370, 174] width 372 height 18
paste textarea "№ 552 от [DATE]"
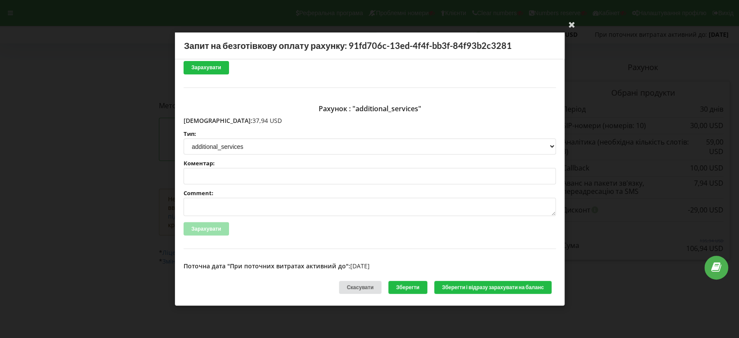
scroll to position [144, 0]
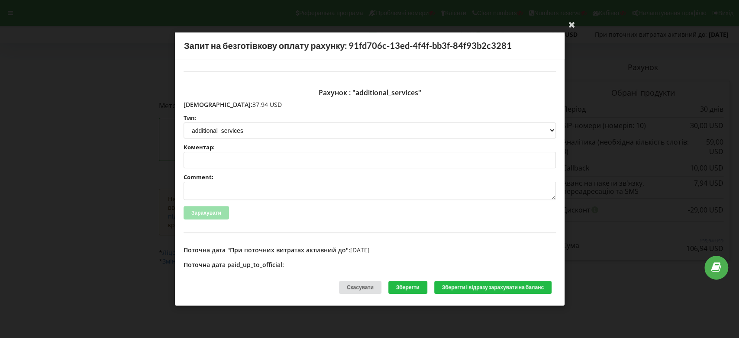
type textarea "Счет № 552 от [DATE] на ТОО Нетпик"
click at [217, 187] on textarea "Comment:" at bounding box center [370, 191] width 372 height 18
paste textarea "№ 552 от [DATE]"
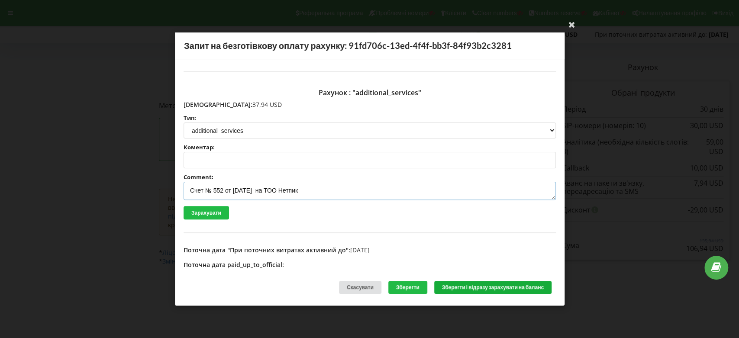
type textarea "Счет № 552 от [DATE] на ТОО Нетпик"
click at [451, 283] on button "Зберегти і відразу зарахувати на баланс" at bounding box center [492, 286] width 117 height 13
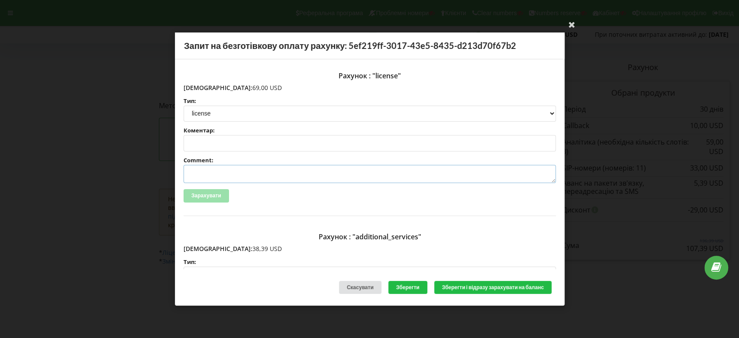
click at [203, 172] on textarea "Comment:" at bounding box center [370, 174] width 372 height 18
paste textarea "№ 552 от [DATE]"
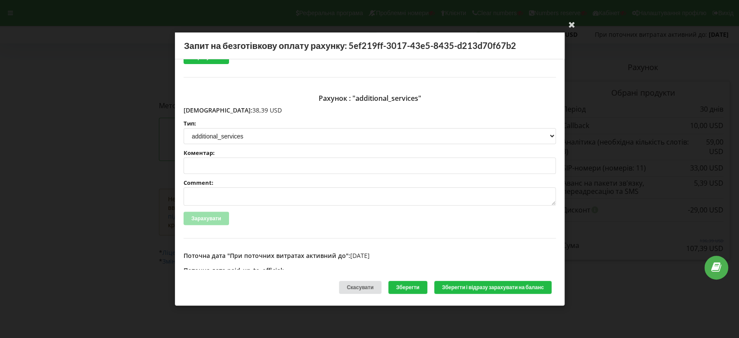
scroll to position [144, 0]
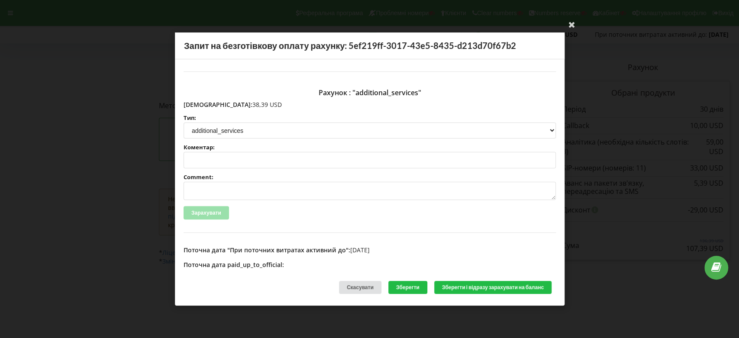
type textarea "Счет № 552 от 24.07.2025 на ТОО Нетпик"
click at [213, 187] on textarea "Comment:" at bounding box center [370, 191] width 372 height 18
paste textarea "№ 552 от 24.07.2025"
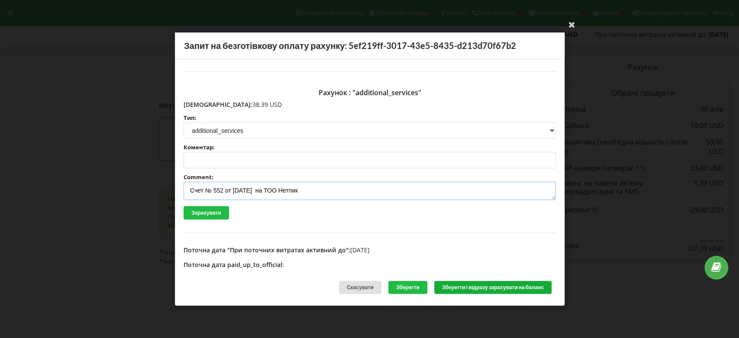
type textarea "Счет № 552 от 24.07.2025 на ТОО Нетпик"
click at [460, 287] on button "Зберегти і відразу зарахувати на баланс" at bounding box center [492, 286] width 117 height 13
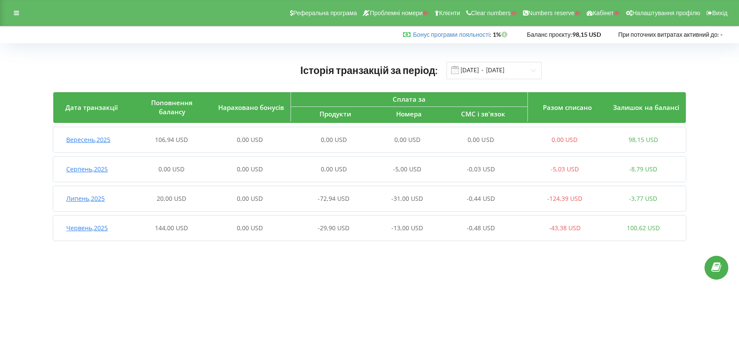
click at [98, 138] on span "Вересень , 2025" at bounding box center [88, 139] width 44 height 8
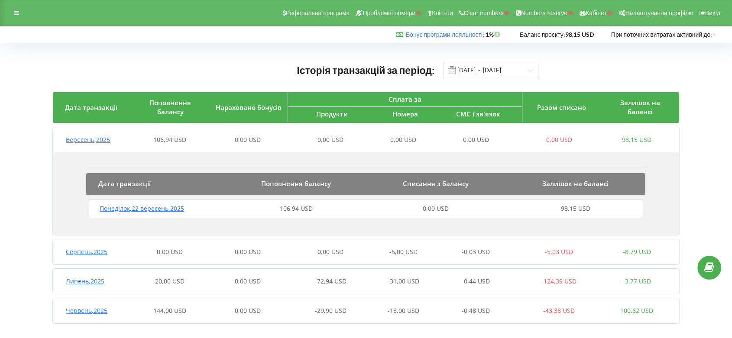
click at [173, 206] on span "Понеділок , 22 вересень 2025" at bounding box center [142, 208] width 84 height 8
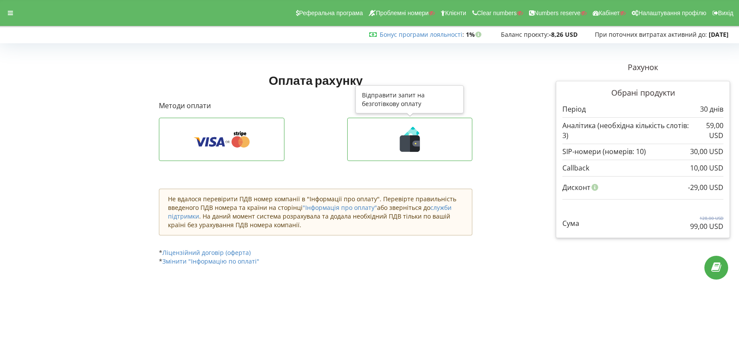
click at [415, 141] on icon at bounding box center [416, 144] width 7 height 6
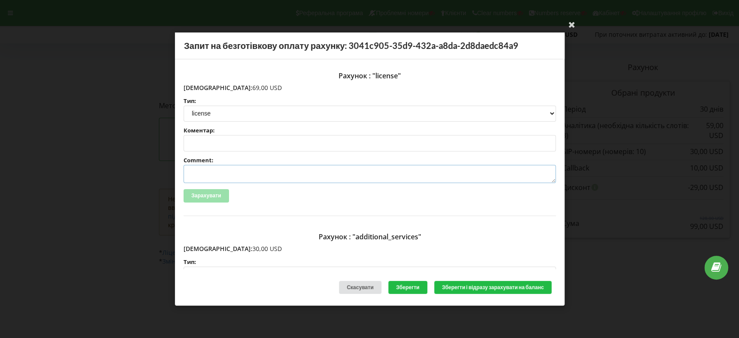
click at [237, 173] on textarea "Comment:" at bounding box center [370, 174] width 372 height 18
paste textarea "№ 552 от 24.07.2025"
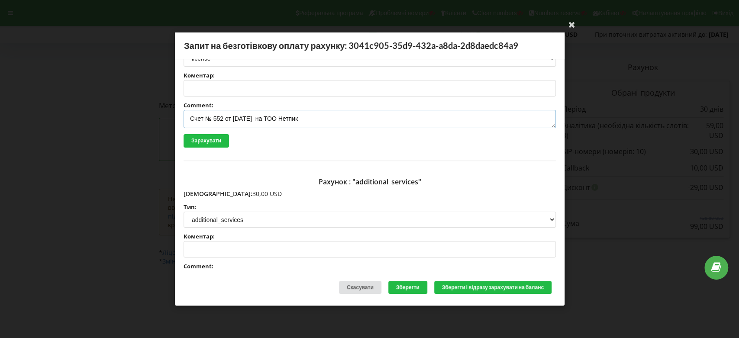
scroll to position [96, 0]
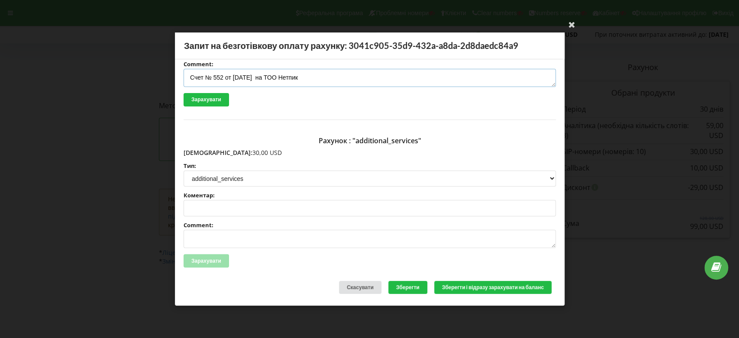
type textarea "Счет № 552 от [DATE] на ТОО Нетпик"
click at [232, 235] on textarea "Comment:" at bounding box center [370, 239] width 372 height 18
paste textarea "№ 552 от [DATE]"
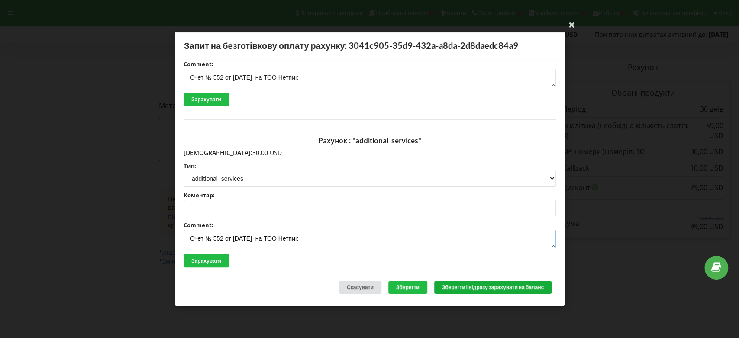
type textarea "Счет № 552 от [DATE] на ТОО Нетпик"
click at [461, 289] on button "Зберегти і відразу зарахувати на баланс" at bounding box center [492, 286] width 117 height 13
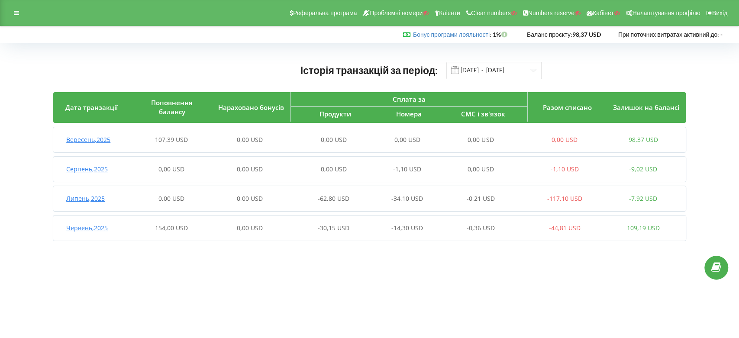
click at [91, 141] on span "Вересень , 2025" at bounding box center [88, 139] width 44 height 8
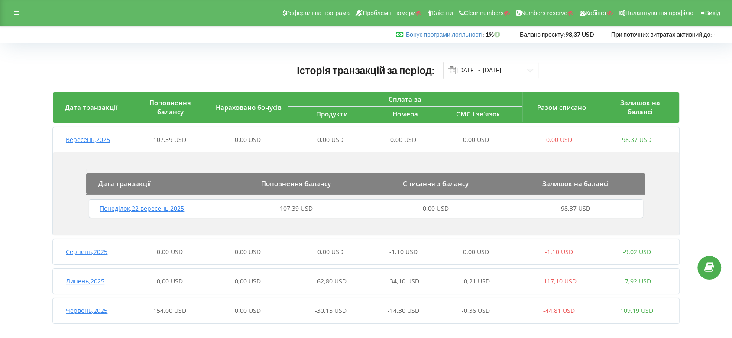
click at [136, 209] on span "Понеділок , 22 вересень 2025" at bounding box center [142, 208] width 84 height 8
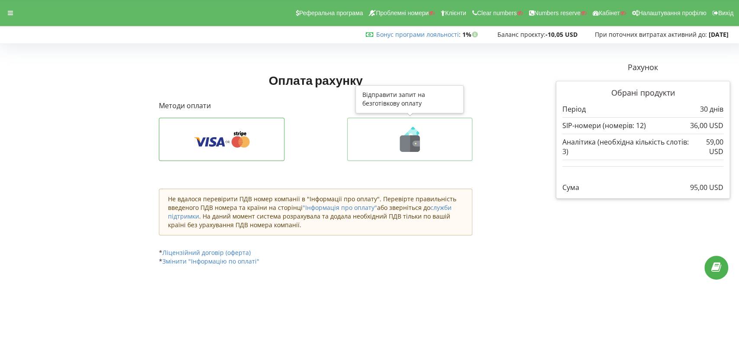
click at [408, 145] on icon at bounding box center [410, 143] width 20 height 16
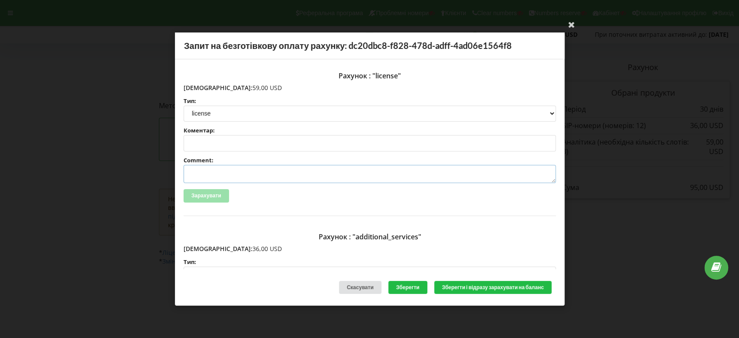
click at [222, 172] on textarea "Comment:" at bounding box center [370, 174] width 372 height 18
paste textarea "№ 552 от [DATE]"
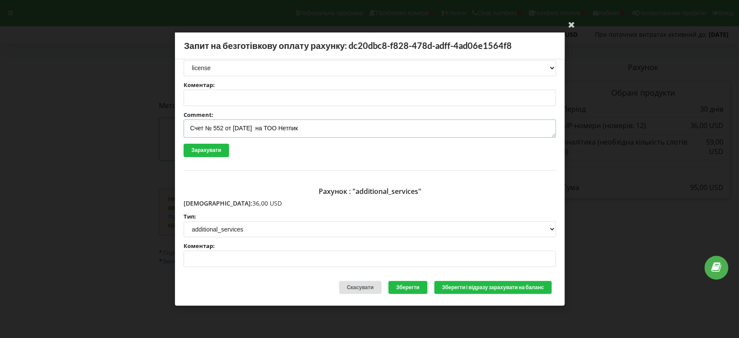
scroll to position [96, 0]
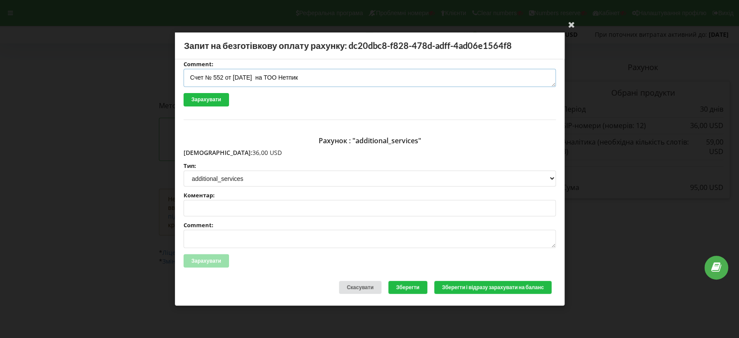
type textarea "Счет № 552 от [DATE] на ТОО Нетпик"
click at [221, 238] on textarea "Comment:" at bounding box center [370, 239] width 372 height 18
paste textarea "№ 552 от [DATE]"
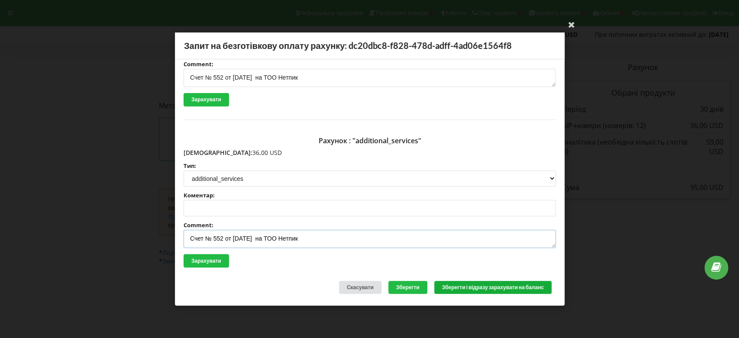
type textarea "Счет № 552 от [DATE] на ТОО Нетпик"
click at [481, 287] on button "Зберегти і відразу зарахувати на баланс" at bounding box center [492, 286] width 117 height 13
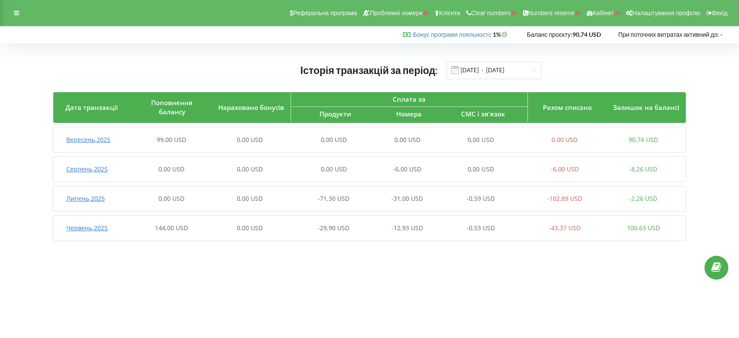
click at [100, 141] on span "Вересень , 2025" at bounding box center [88, 139] width 44 height 8
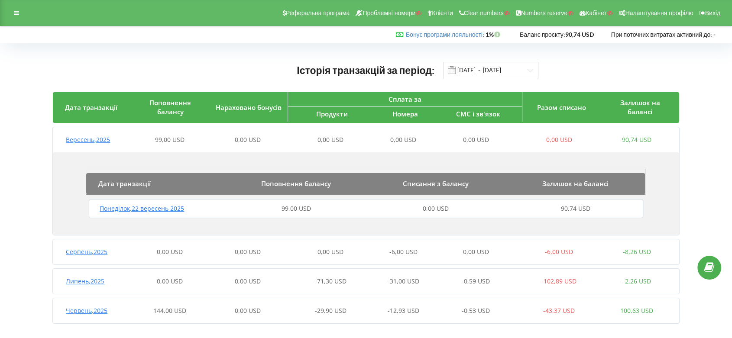
click at [151, 209] on span "Понеділок , 22 вересень 2025" at bounding box center [142, 208] width 84 height 8
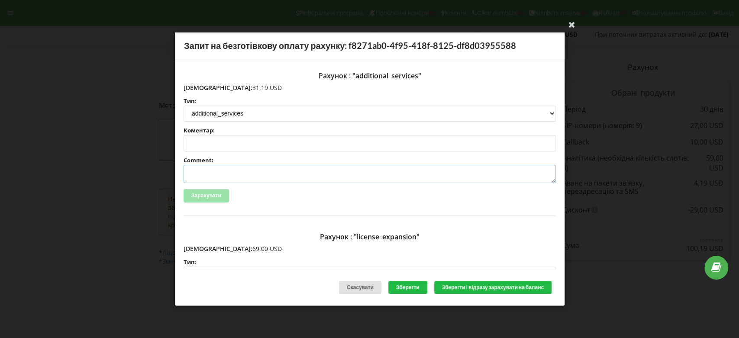
click at [203, 175] on textarea "Comment:" at bounding box center [370, 174] width 372 height 18
paste textarea "№ 552 от 24.07.2025"
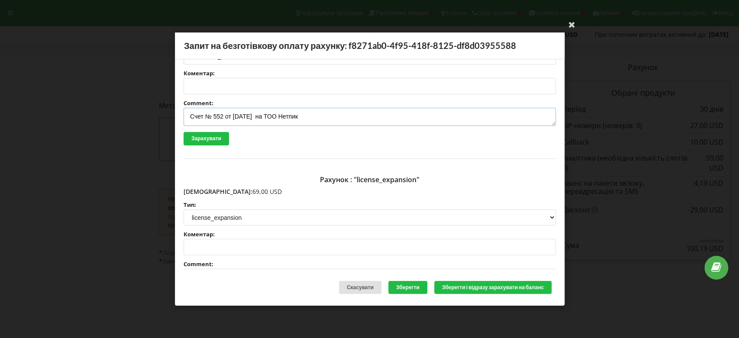
scroll to position [96, 0]
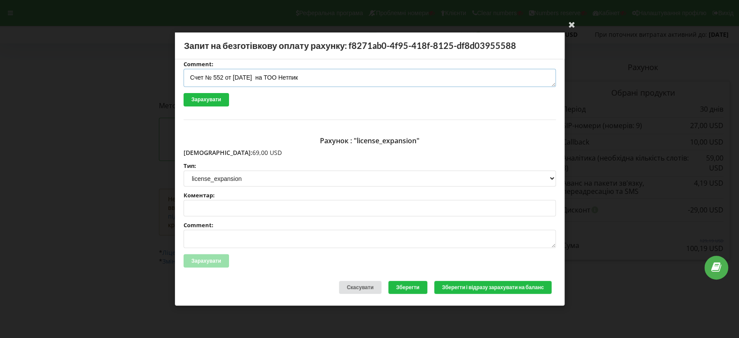
type textarea "Счет № 552 от 24.07.2025 на ТОО Нетпик"
click at [202, 230] on textarea "Comment:" at bounding box center [370, 239] width 372 height 18
paste textarea "№ 552 от 24.07.2025"
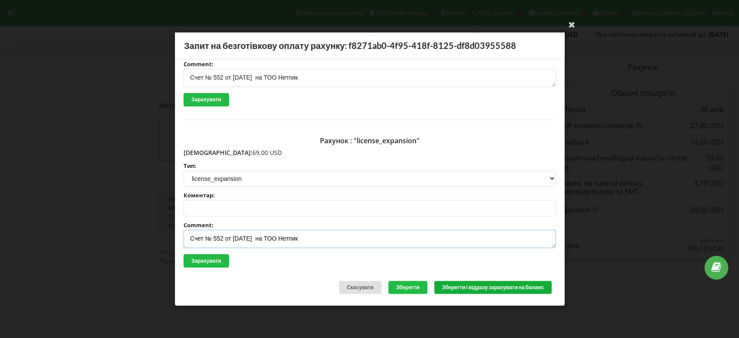
type textarea "Счет № 552 от 24.07.2025 на ТОО Нетпик"
click at [468, 283] on button "Зберегти і відразу зарахувати на баланс" at bounding box center [492, 286] width 117 height 13
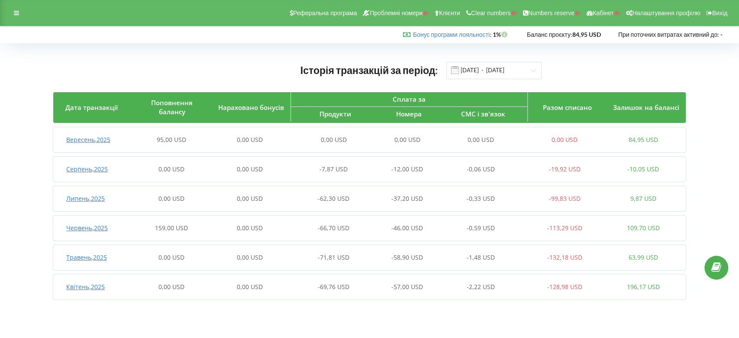
click at [93, 141] on span "Вересень , 2025" at bounding box center [88, 139] width 44 height 8
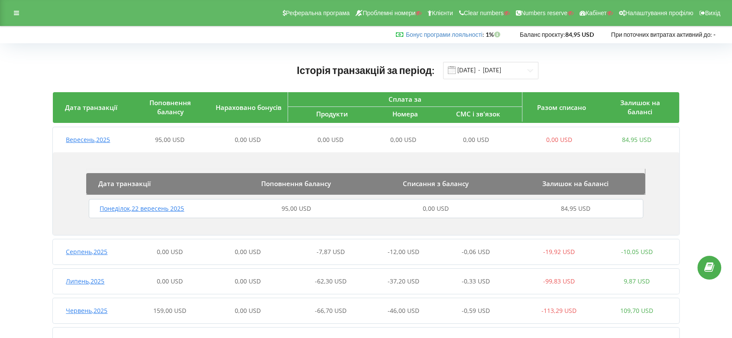
click at [162, 208] on span "Понеділок , 22 вересень 2025" at bounding box center [142, 208] width 84 height 8
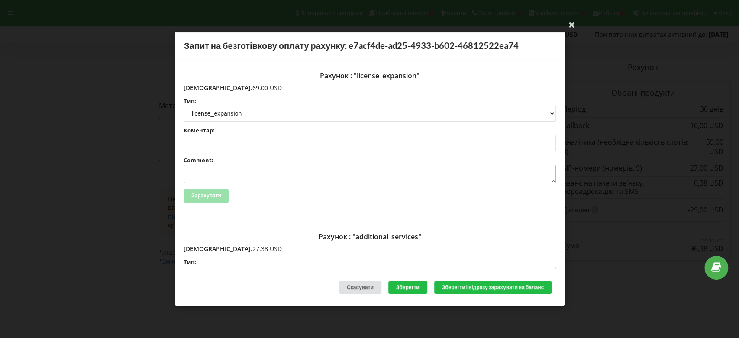
click at [209, 168] on textarea "Comment:" at bounding box center [370, 174] width 372 height 18
paste textarea "№ 552 от [DATE]"
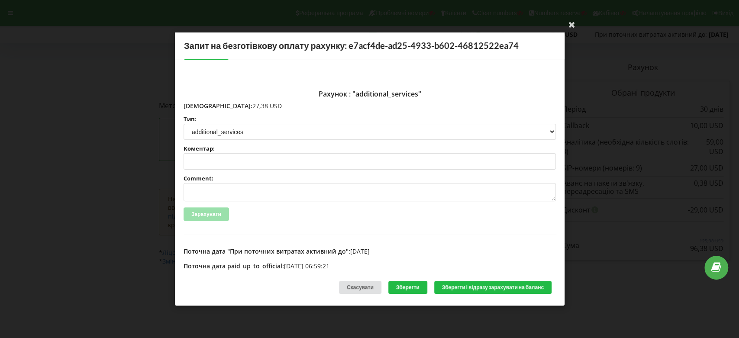
scroll to position [144, 0]
type textarea "Счет № 552 от [DATE] на ТОО Нетпик"
click at [196, 188] on textarea "Comment:" at bounding box center [370, 191] width 372 height 18
paste textarea "№ 552 от 24.07.2025"
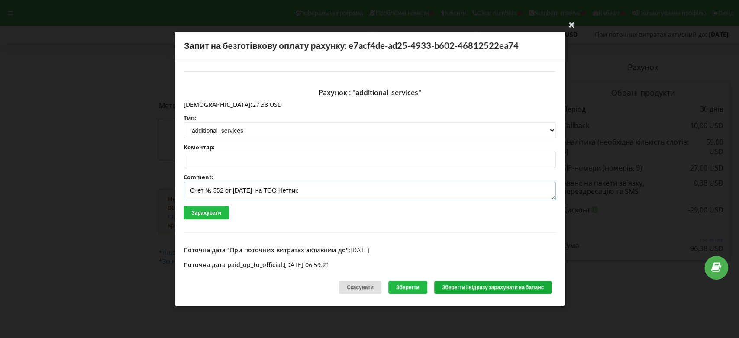
type textarea "Счет № 552 от 24.07.2025 на ТОО Нетпик"
drag, startPoint x: 457, startPoint y: 286, endPoint x: 285, endPoint y: 229, distance: 181.1
click at [456, 286] on button "Зберегти і відразу зарахувати на баланс" at bounding box center [492, 286] width 117 height 13
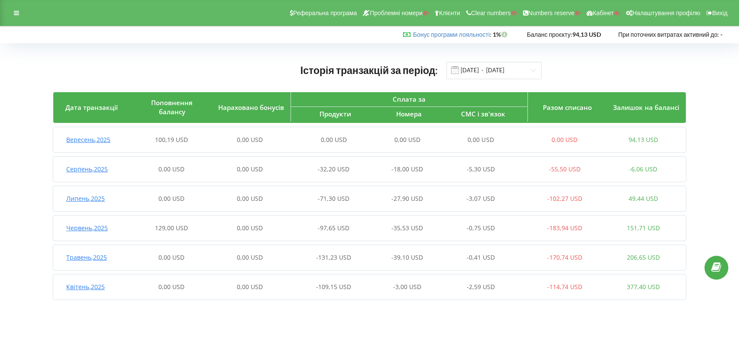
click at [101, 139] on span "Вересень , 2025" at bounding box center [88, 139] width 44 height 8
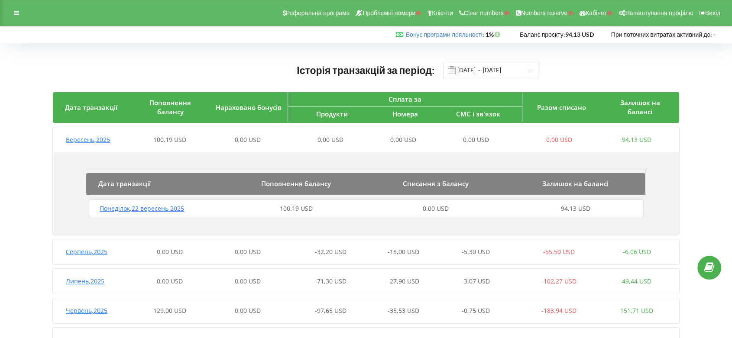
click at [141, 207] on span "Понеділок , 22 вересень 2025" at bounding box center [142, 208] width 84 height 8
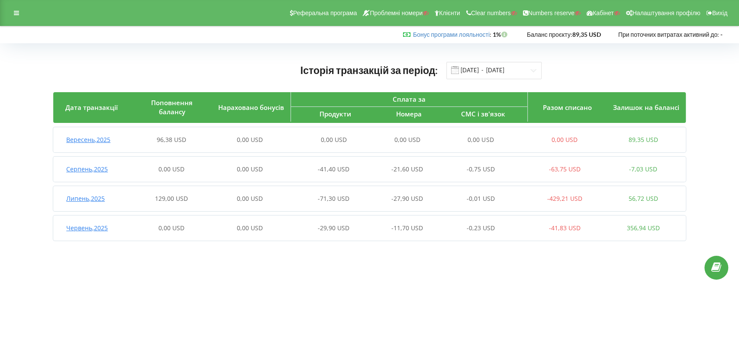
click at [103, 142] on span "Вересень , 2025" at bounding box center [88, 139] width 44 height 8
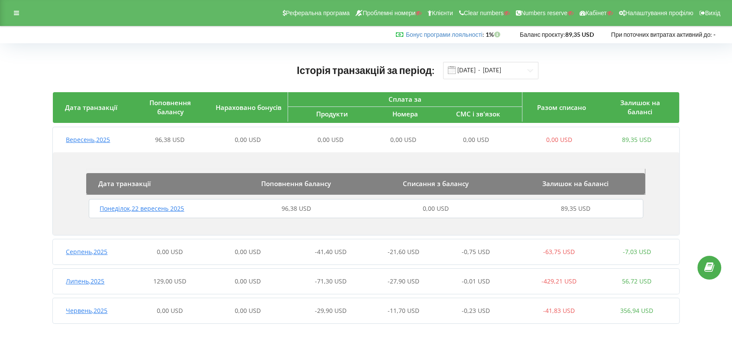
click at [137, 206] on span "Понеділок , 22 вересень 2025" at bounding box center [142, 208] width 84 height 8
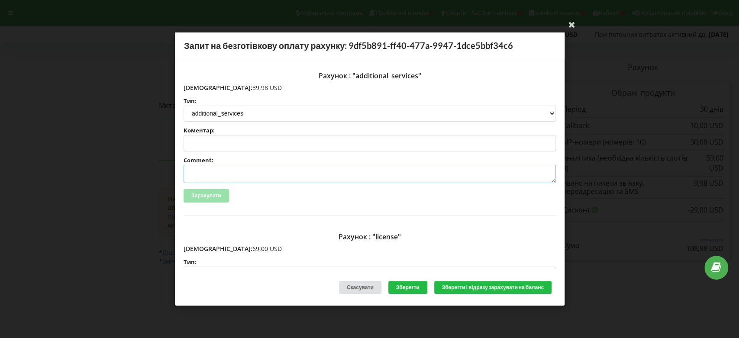
click at [206, 167] on textarea "Comment:" at bounding box center [370, 174] width 372 height 18
paste textarea "№ 552 от [DATE]"
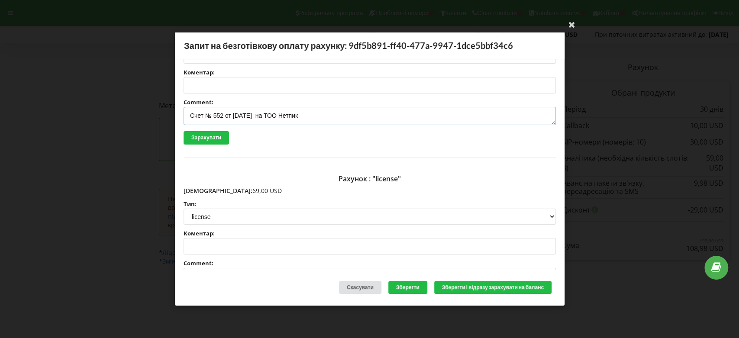
scroll to position [96, 0]
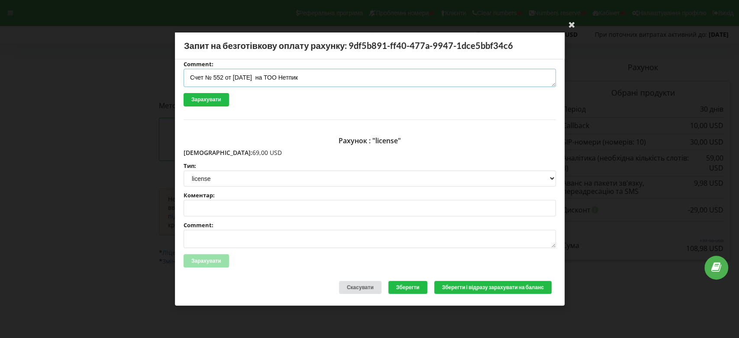
type textarea "Счет № 552 от 24.07.2025 на ТОО Нетпик"
click at [206, 238] on textarea "Comment:" at bounding box center [370, 239] width 372 height 18
paste textarea "№ 552 от 24.07.2025"
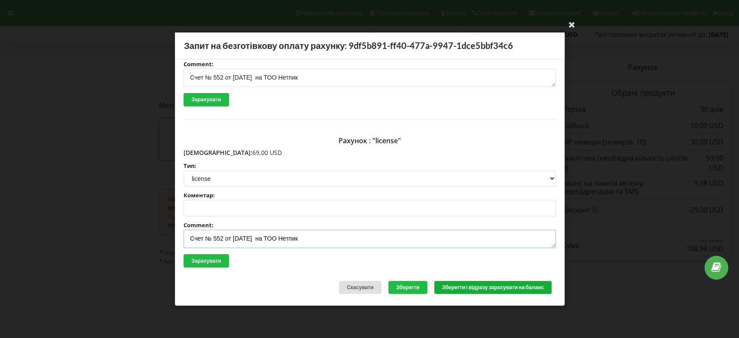
type textarea "Счет № 552 от 24.07.2025 на ТОО Нетпик"
click at [474, 288] on button "Зберегти і відразу зарахувати на баланс" at bounding box center [492, 286] width 117 height 13
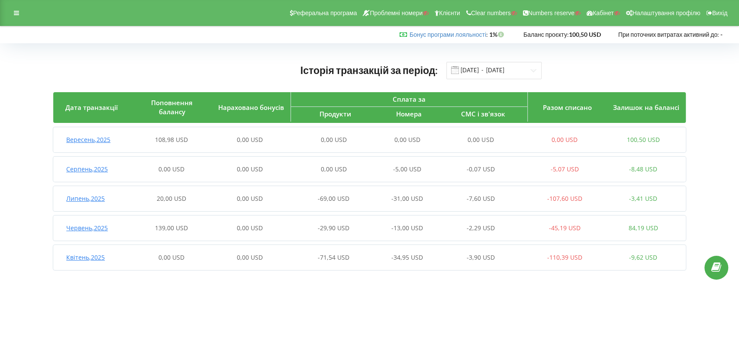
click at [93, 140] on span "Вересень , 2025" at bounding box center [88, 139] width 44 height 8
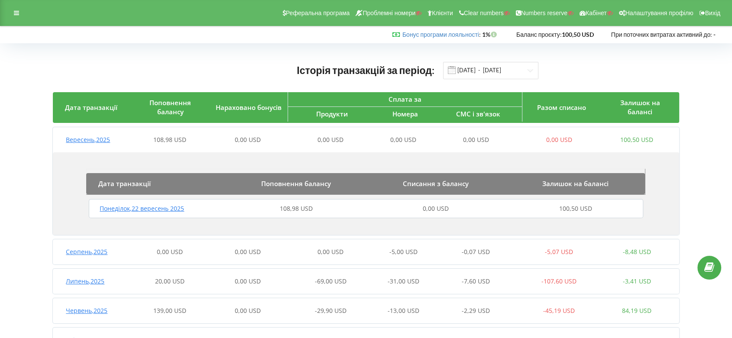
click at [151, 209] on span "Понеділок , 22 вересень 2025" at bounding box center [142, 208] width 84 height 8
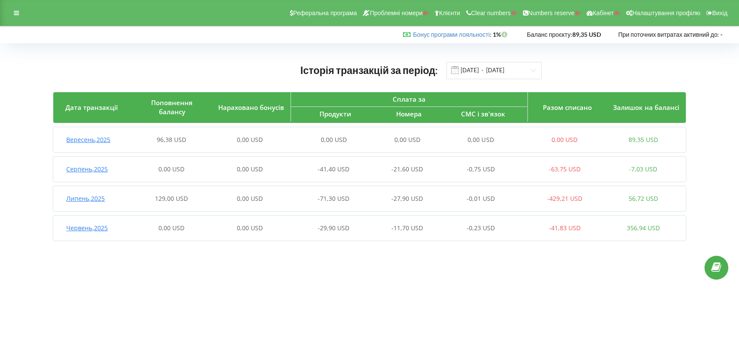
drag, startPoint x: 90, startPoint y: 141, endPoint x: 198, endPoint y: 184, distance: 116.4
click at [91, 141] on span "Вересень , 2025" at bounding box center [88, 139] width 44 height 8
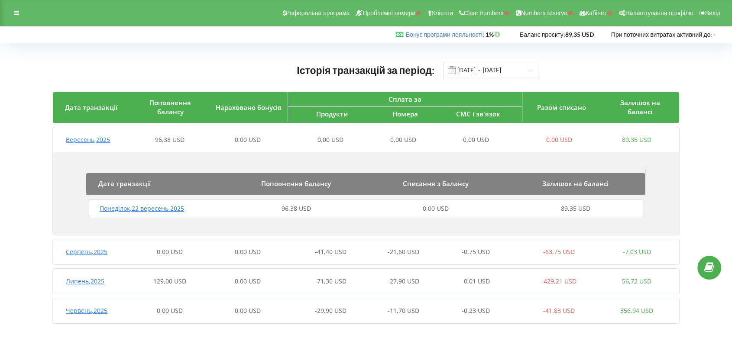
click at [149, 205] on span "Понеділок , 22 вересень 2025" at bounding box center [142, 208] width 84 height 8
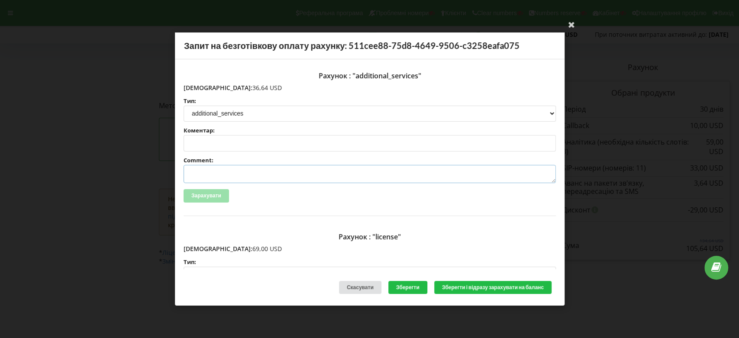
click at [208, 167] on textarea "Comment:" at bounding box center [370, 174] width 372 height 18
paste textarea "№ 552 от [DATE]"
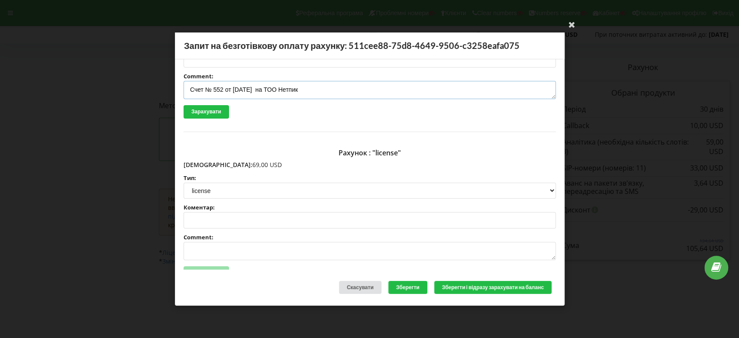
scroll to position [96, 0]
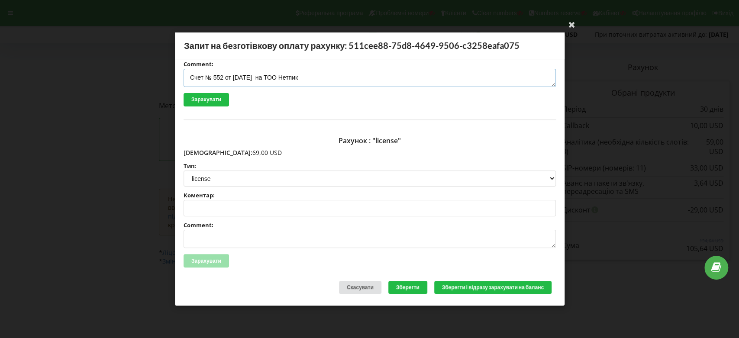
type textarea "Счет № 552 от 24.07.2025 на ТОО Нетпик"
click at [211, 231] on textarea "Comment:" at bounding box center [370, 239] width 372 height 18
paste textarea "№ 552 от 24.07.2025"
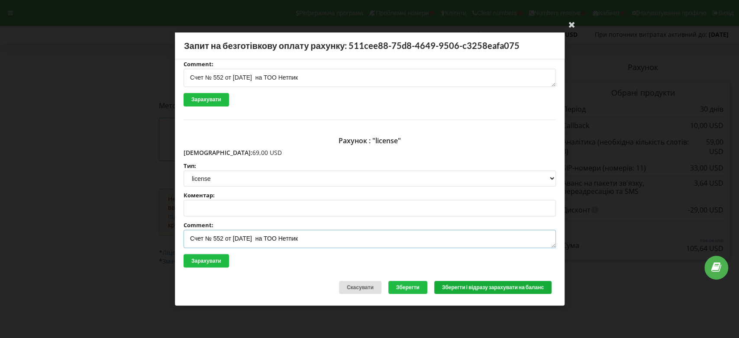
type textarea "Счет № 552 от 24.07.2025 на ТОО Нетпик"
click at [464, 287] on button "Зберегти і відразу зарахувати на баланс" at bounding box center [492, 286] width 117 height 13
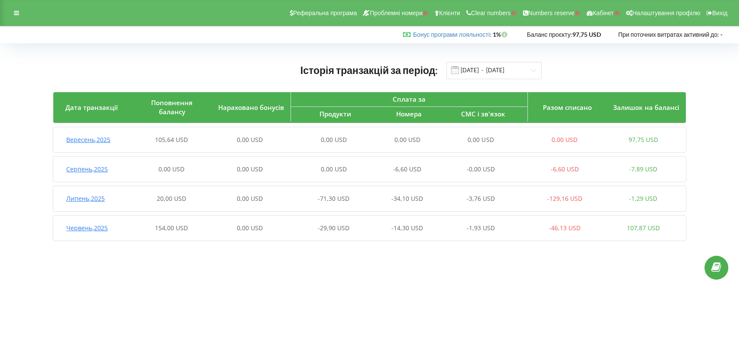
click at [86, 140] on span "Вересень , 2025" at bounding box center [88, 139] width 44 height 8
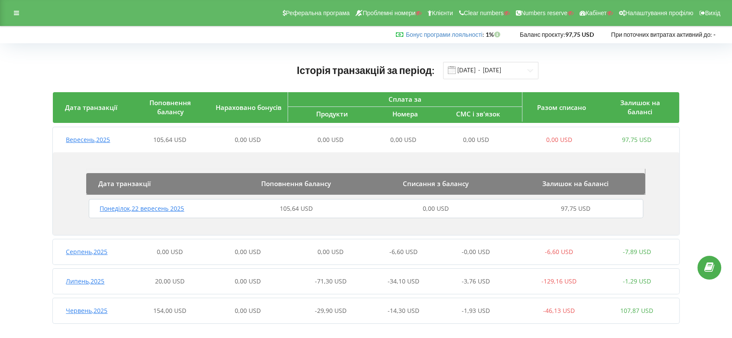
click at [137, 212] on span "Понеділок , 22 вересень 2025" at bounding box center [142, 208] width 84 height 8
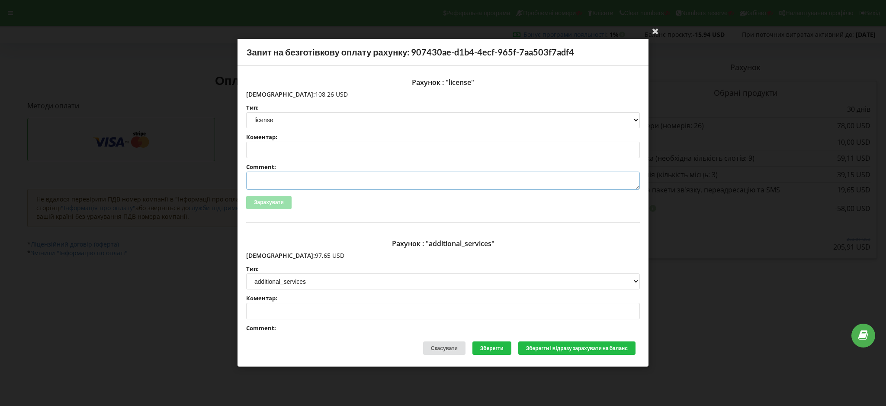
click at [285, 176] on textarea "Comment:" at bounding box center [443, 180] width 394 height 18
paste textarea "№ 552 от 24.07.2025"
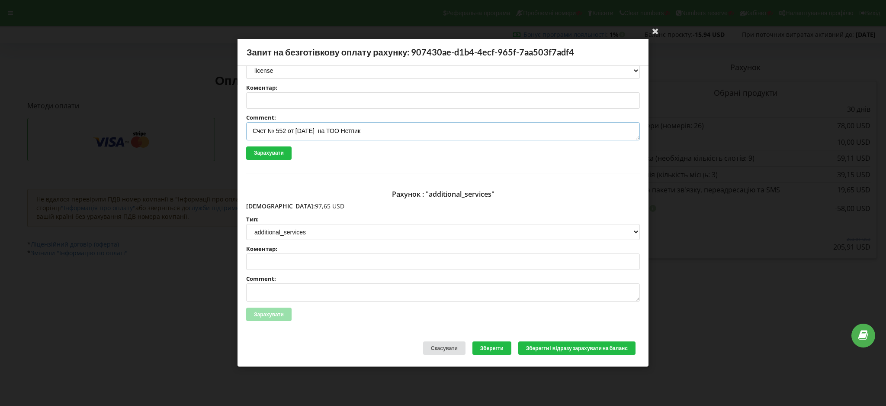
scroll to position [112, 0]
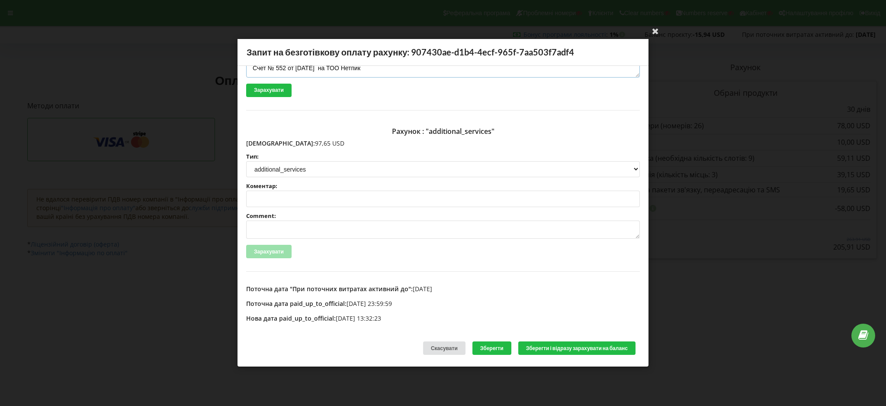
type textarea "Счет № 552 от 24.07.2025 на ТОО Нетпик"
click at [282, 229] on textarea "Comment:" at bounding box center [443, 230] width 394 height 18
paste textarea "№ 552 от 24.07.2025"
type textarea "Счет № 552 от 24.07.2025 на ТОО Нетпик"
click at [537, 345] on button "Зберегти і відразу зарахувати на баланс" at bounding box center [577, 348] width 117 height 13
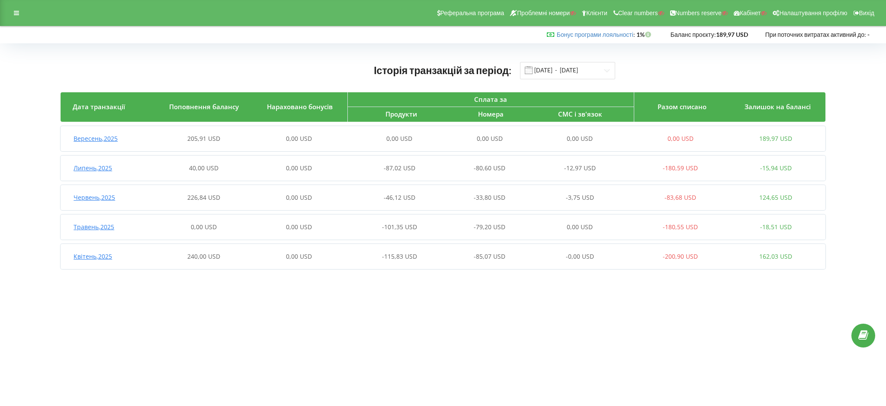
click at [109, 137] on span "Вересень , 2025" at bounding box center [96, 138] width 44 height 8
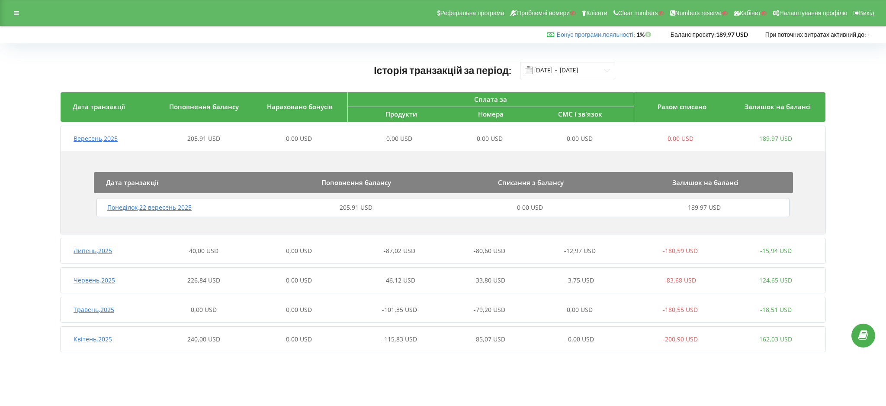
click at [171, 206] on span "Понеділок , 22 вересень 2025" at bounding box center [149, 207] width 84 height 8
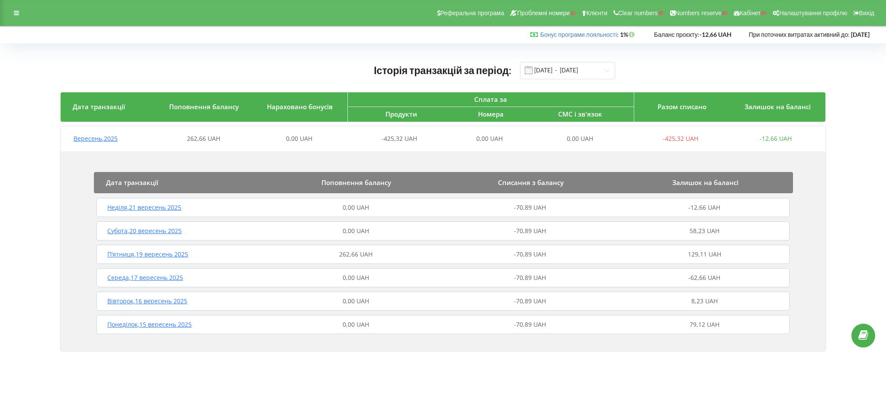
click at [97, 139] on span "Вересень , 2025" at bounding box center [96, 138] width 44 height 8
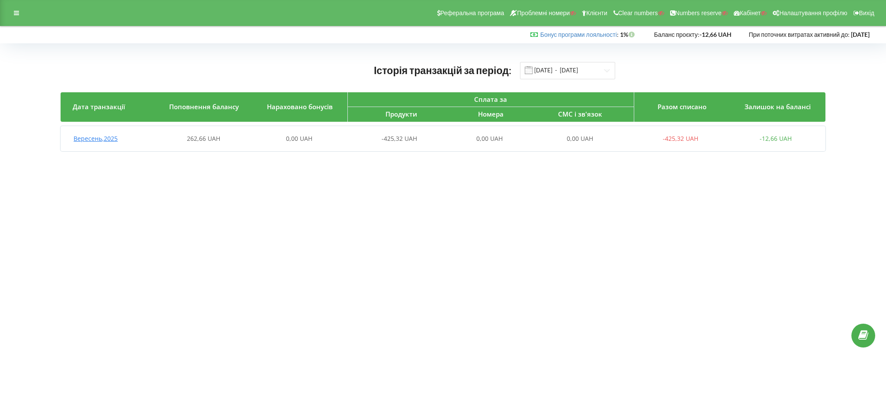
click at [111, 136] on span "Вересень , 2025" at bounding box center [96, 138] width 44 height 8
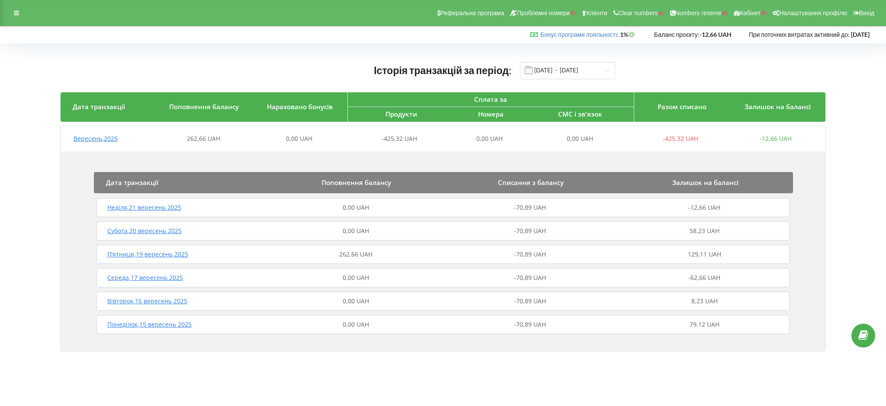
click at [161, 254] on span "П’ятниця , 19 вересень 2025" at bounding box center [147, 254] width 81 height 8
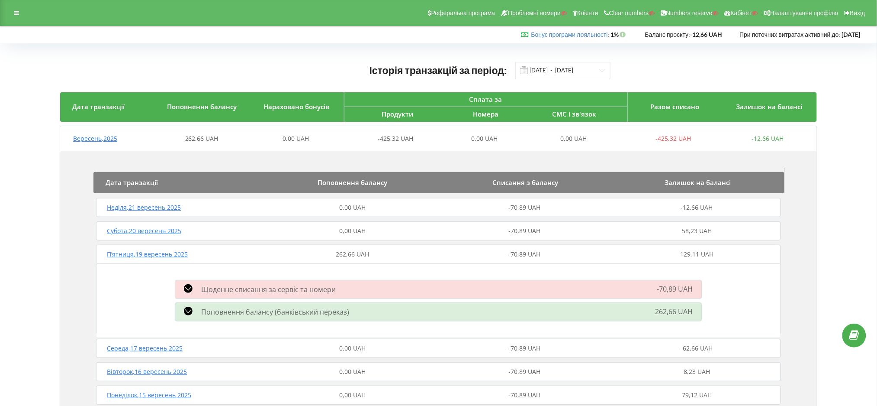
click at [100, 137] on span "Вересень , 2025" at bounding box center [95, 138] width 44 height 8
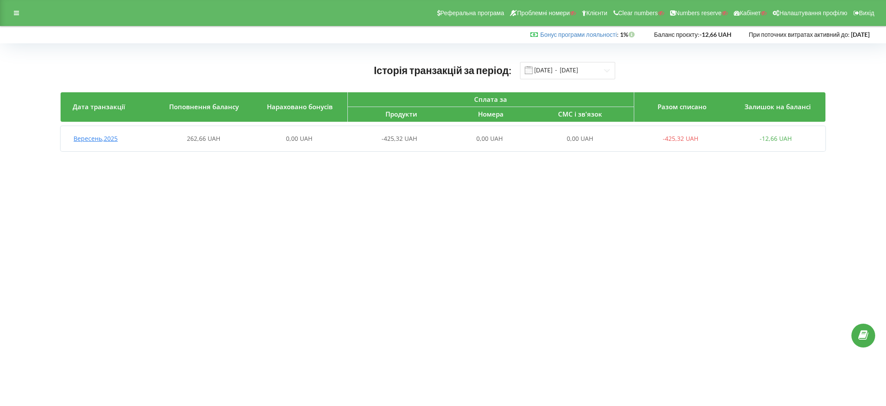
click at [108, 142] on span "Вересень , 2025" at bounding box center [96, 138] width 44 height 8
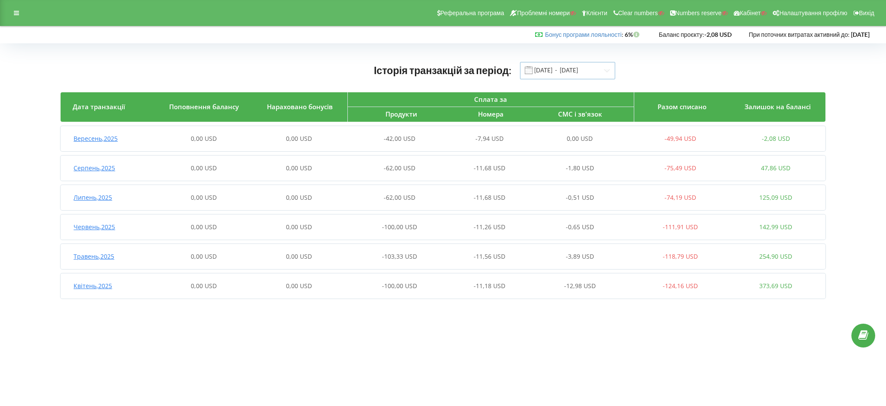
click at [539, 71] on input "[DATE] - [DATE]" at bounding box center [567, 70] width 95 height 17
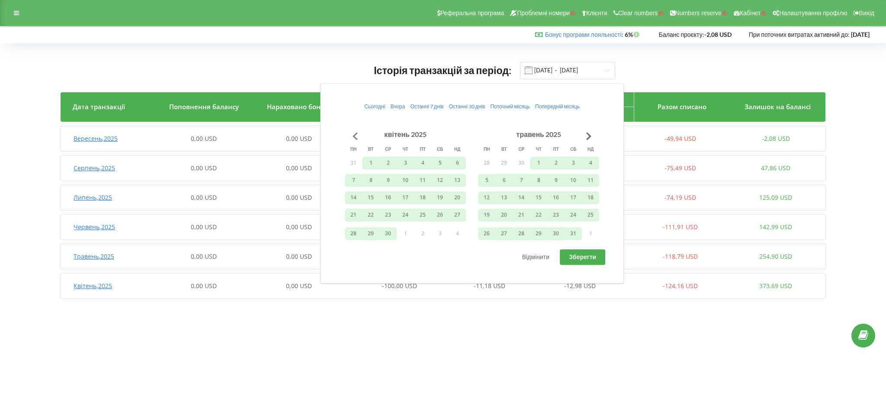
click at [354, 135] on button "Go to previous month" at bounding box center [355, 135] width 17 height 17
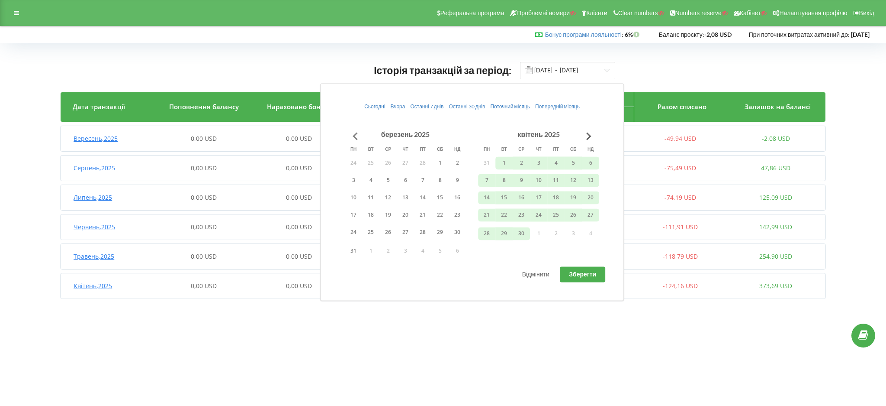
click at [355, 135] on button "Go to previous month" at bounding box center [355, 135] width 17 height 17
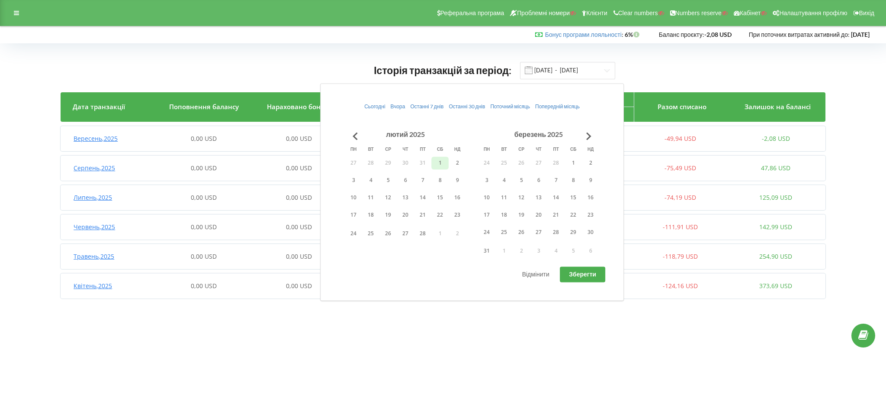
click at [437, 164] on button "1" at bounding box center [440, 162] width 17 height 13
click at [486, 247] on button "31" at bounding box center [486, 250] width 17 height 13
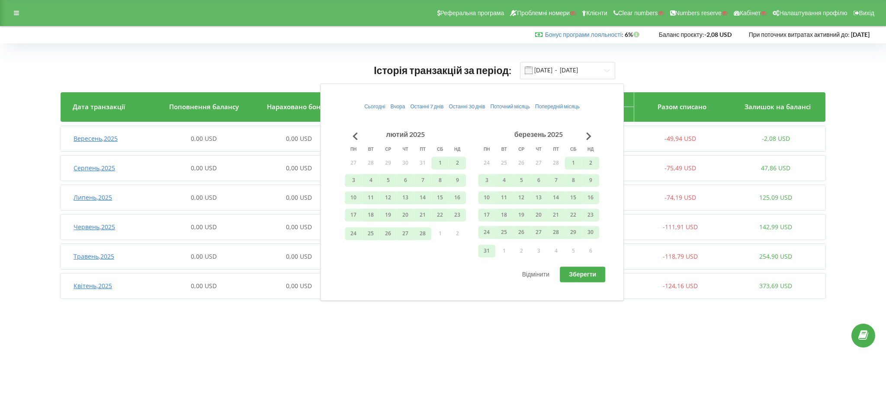
click at [585, 274] on span "Зберегти" at bounding box center [582, 273] width 27 height 7
type input "01.02.2025 - 31.03.2025"
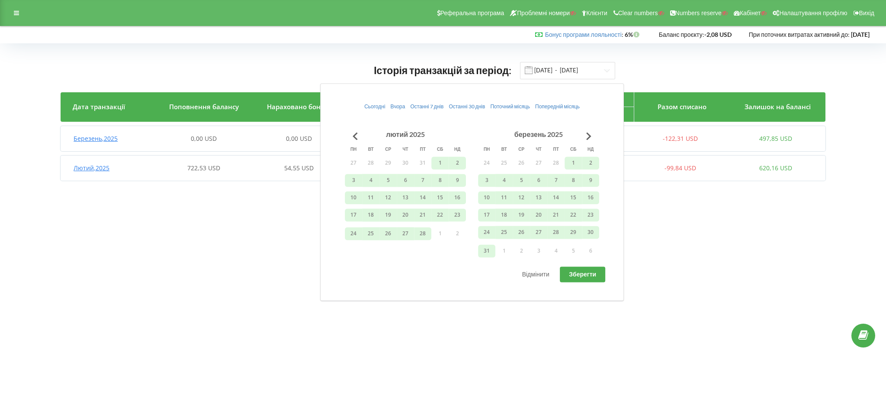
click at [98, 165] on span "Лютий , 2025" at bounding box center [92, 168] width 36 height 8
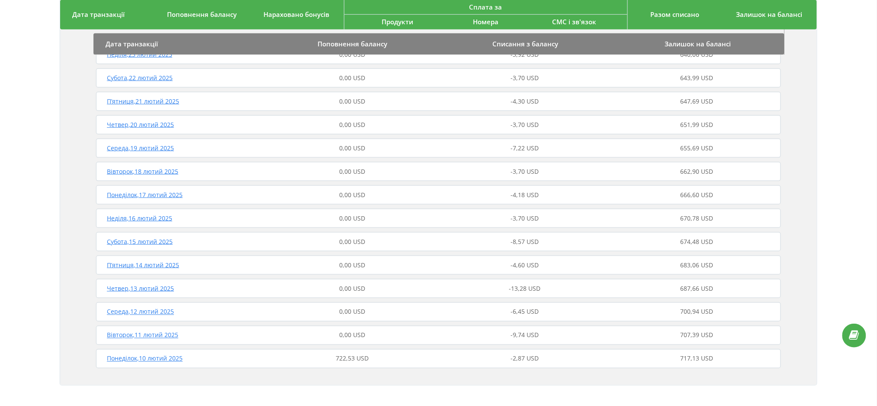
scroll to position [300, 0]
click at [168, 356] on span "Понеділок , 10 лютий 2025" at bounding box center [145, 357] width 76 height 8
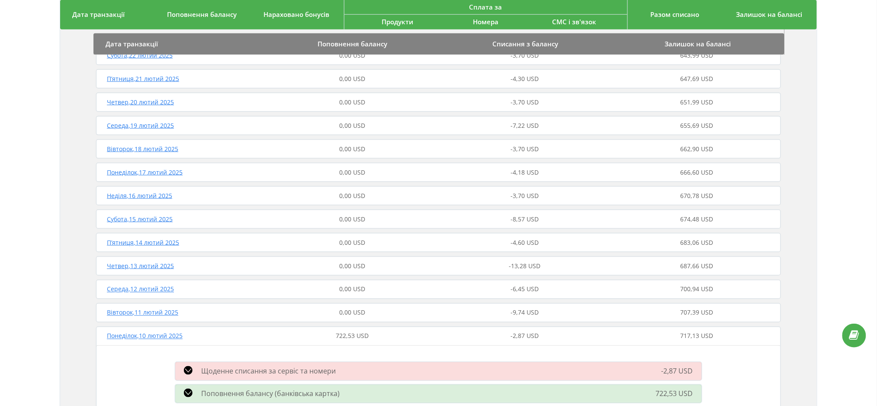
scroll to position [370, 0]
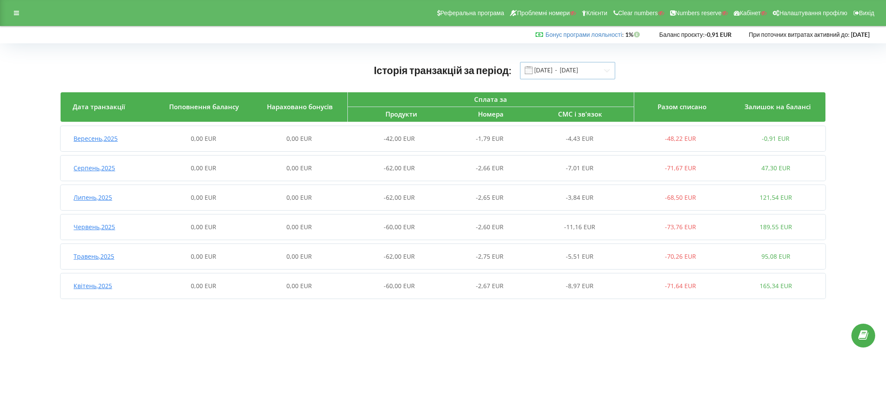
click at [546, 65] on input "[DATE] - [DATE]" at bounding box center [567, 70] width 95 height 17
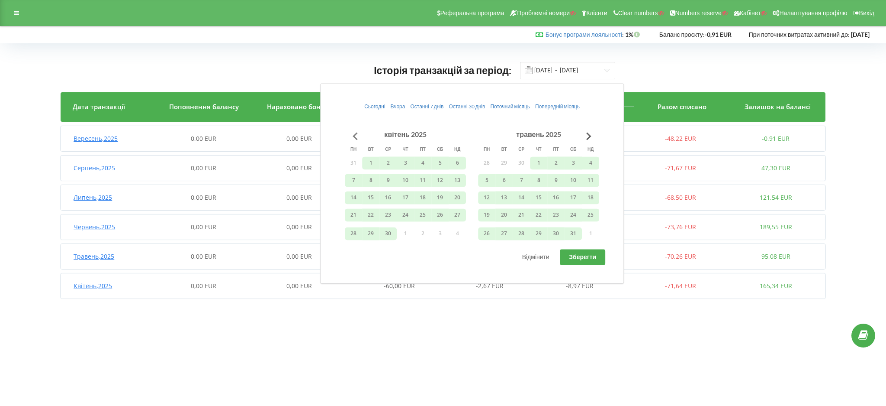
click at [357, 134] on button "Go to previous month" at bounding box center [355, 135] width 17 height 17
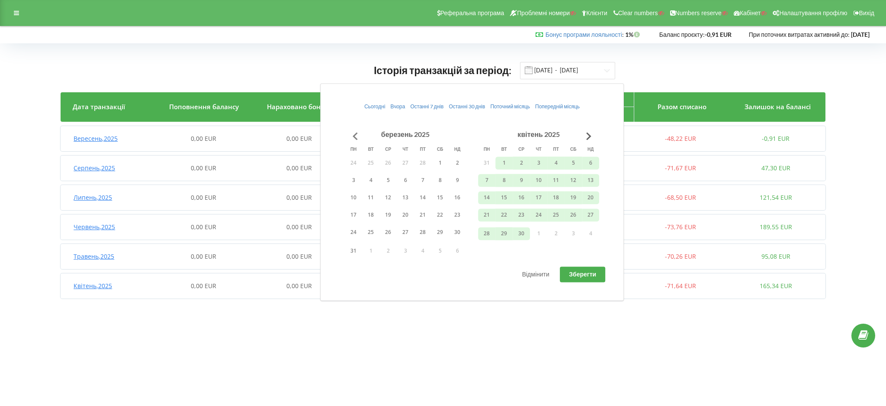
click at [355, 133] on button "Go to previous month" at bounding box center [355, 135] width 17 height 17
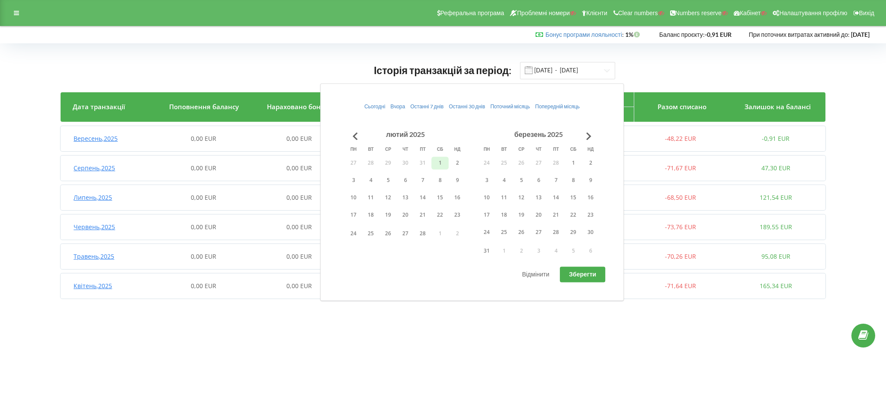
drag, startPoint x: 438, startPoint y: 164, endPoint x: 447, endPoint y: 168, distance: 9.7
click at [438, 164] on button "1" at bounding box center [440, 162] width 17 height 13
click at [487, 250] on button "31" at bounding box center [486, 250] width 17 height 13
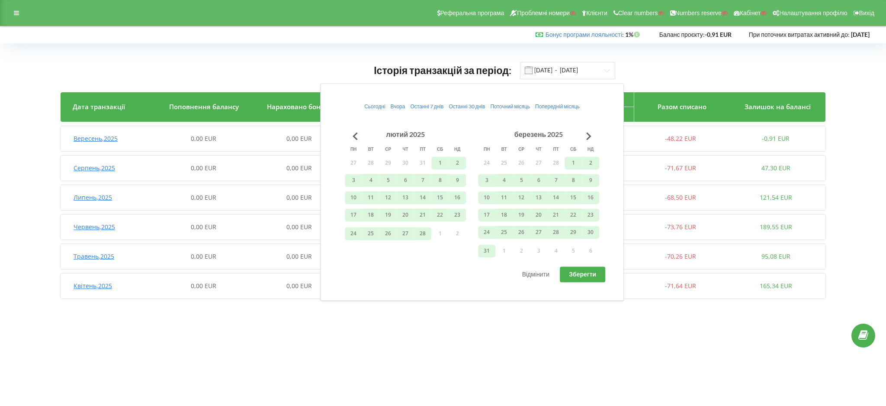
click at [565, 271] on button "Зберегти" at bounding box center [582, 274] width 45 height 16
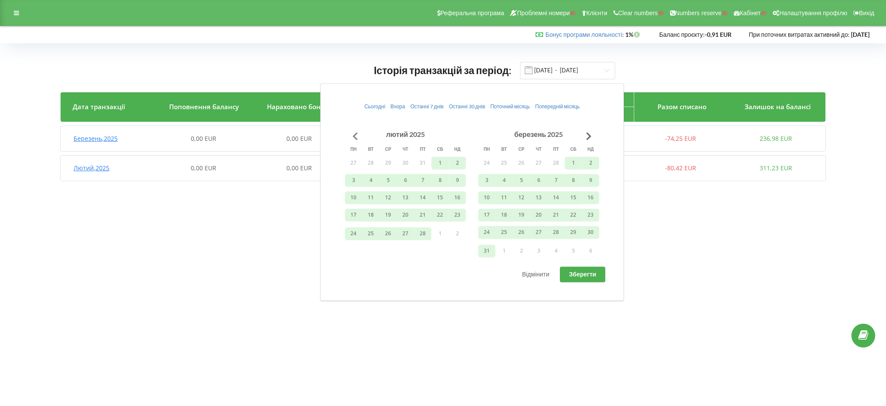
click at [356, 135] on button "Go to previous month" at bounding box center [355, 135] width 17 height 17
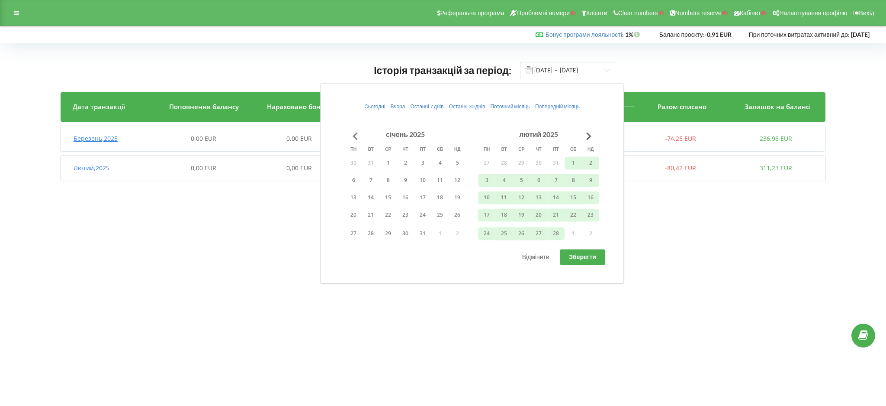
click at [356, 135] on button "Go to previous month" at bounding box center [355, 135] width 17 height 17
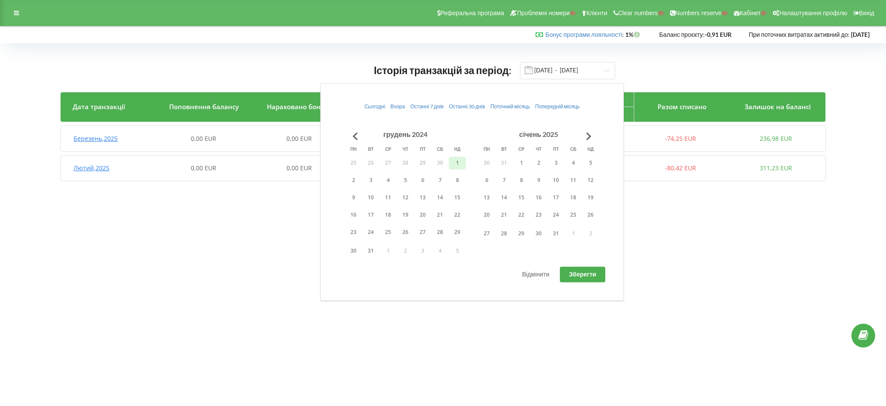
click at [455, 164] on button "1" at bounding box center [457, 162] width 17 height 13
click at [556, 235] on button "31" at bounding box center [556, 233] width 17 height 13
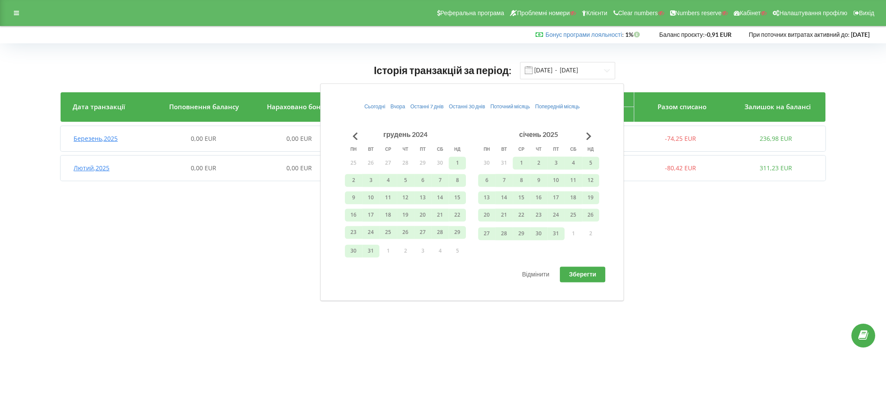
click at [575, 271] on span "Зберегти" at bounding box center [582, 273] width 27 height 7
click at [355, 137] on button "Go to previous month" at bounding box center [355, 135] width 17 height 17
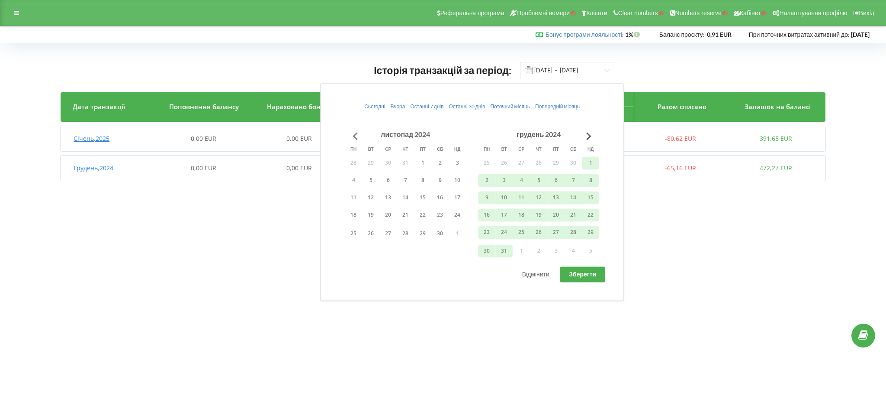
click at [355, 135] on button "Go to previous month" at bounding box center [355, 135] width 17 height 17
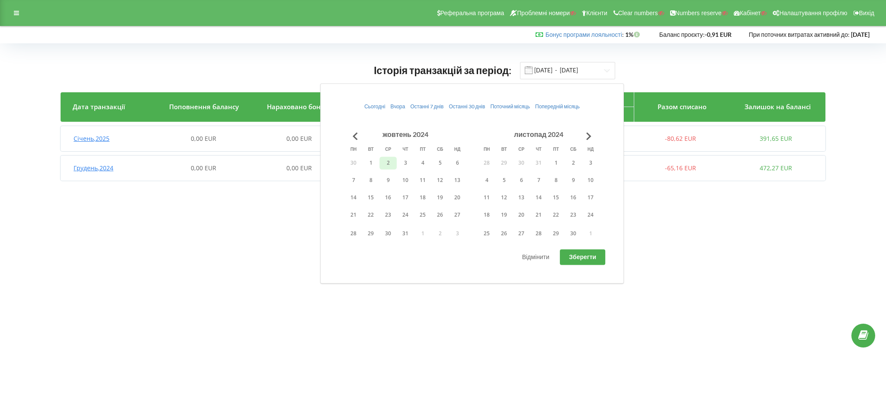
click at [382, 162] on button "2" at bounding box center [388, 162] width 17 height 13
click at [373, 161] on button "1" at bounding box center [370, 162] width 17 height 13
click at [579, 229] on button "30" at bounding box center [573, 233] width 17 height 13
click at [578, 254] on span "Зберегти" at bounding box center [582, 256] width 27 height 7
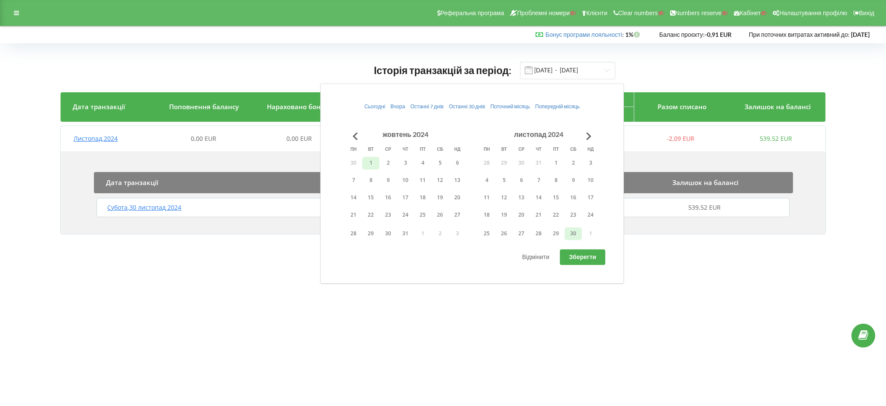
click at [368, 166] on button "1" at bounding box center [370, 162] width 17 height 13
click at [576, 235] on button "30" at bounding box center [573, 233] width 17 height 13
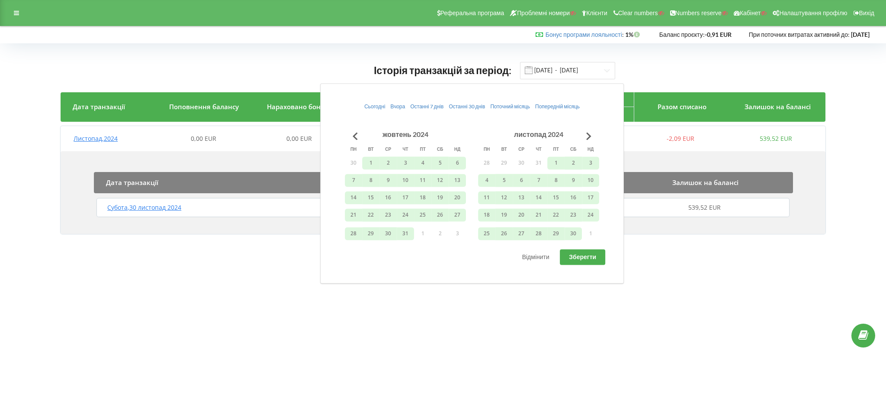
click at [580, 258] on span "Зберегти" at bounding box center [582, 256] width 27 height 7
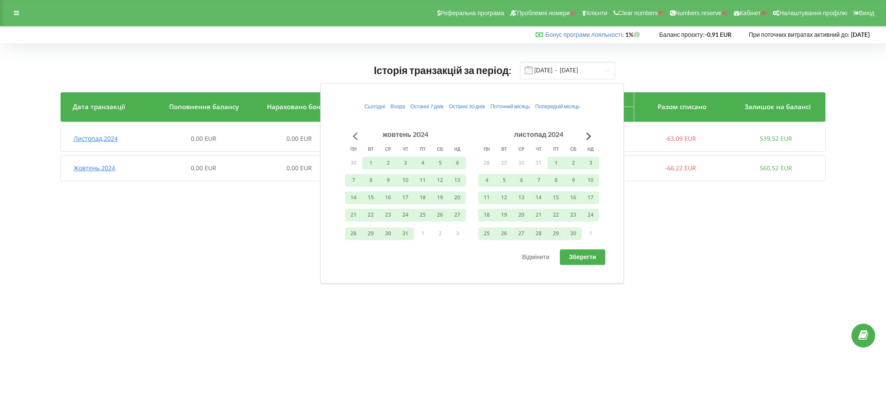
click at [357, 134] on button "Go to previous month" at bounding box center [355, 135] width 17 height 17
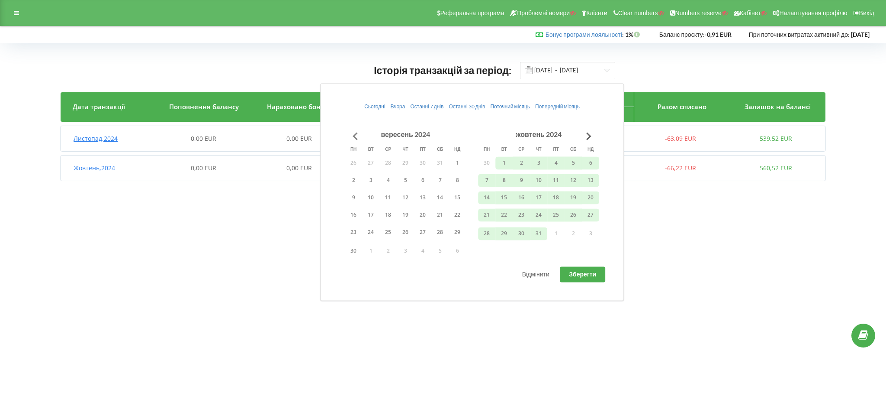
click at [357, 134] on button "Go to previous month" at bounding box center [355, 135] width 17 height 17
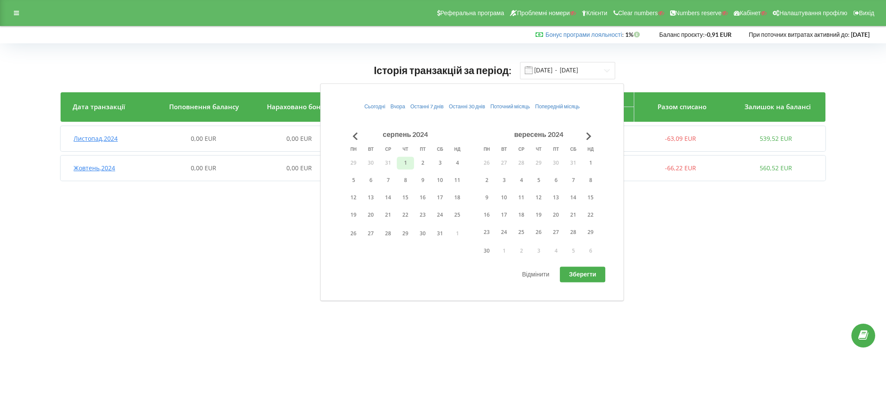
click at [408, 164] on button "1" at bounding box center [405, 162] width 17 height 13
click at [492, 249] on button "30" at bounding box center [486, 250] width 17 height 13
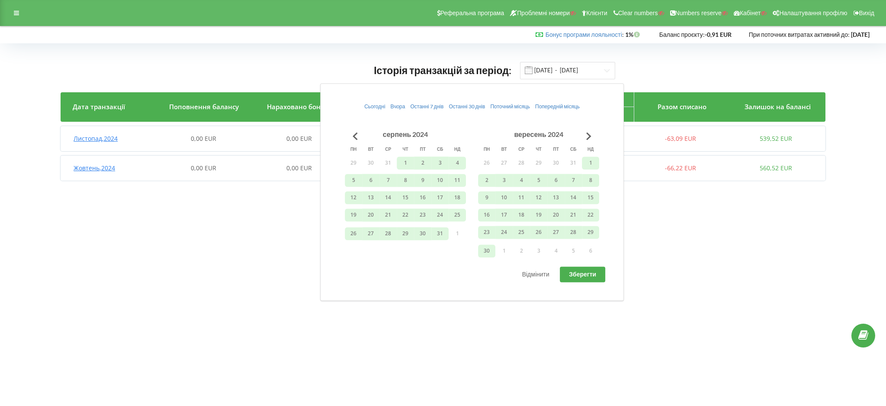
click at [582, 271] on span "Зберегти" at bounding box center [582, 273] width 27 height 7
type input "01.08.2024 - 30.09.2024"
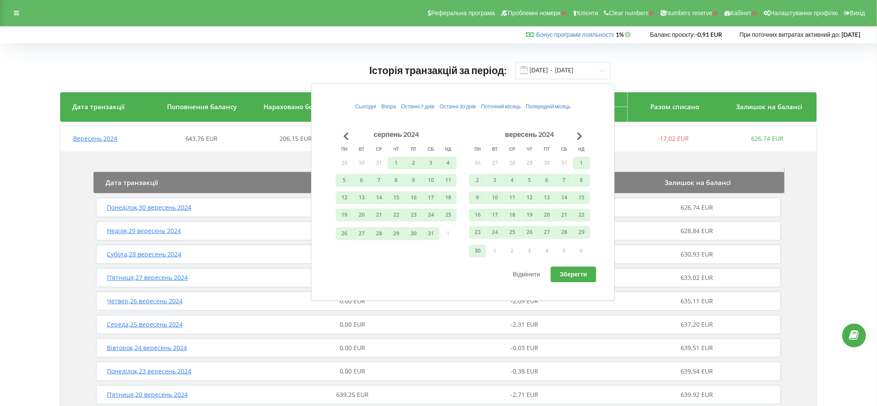
click at [674, 85] on div "Історія транзакцій за період: 01.08.2024 - 30.09.2024 Дата транзакції Поповненн…" at bounding box center [438, 334] width 757 height 546
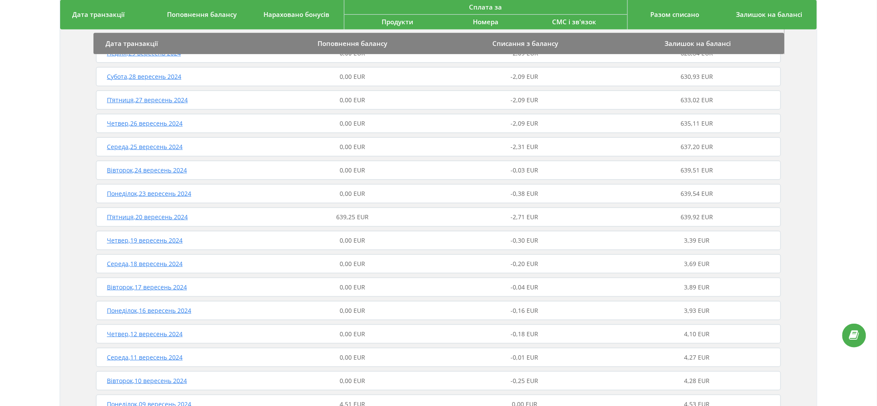
scroll to position [224, 0]
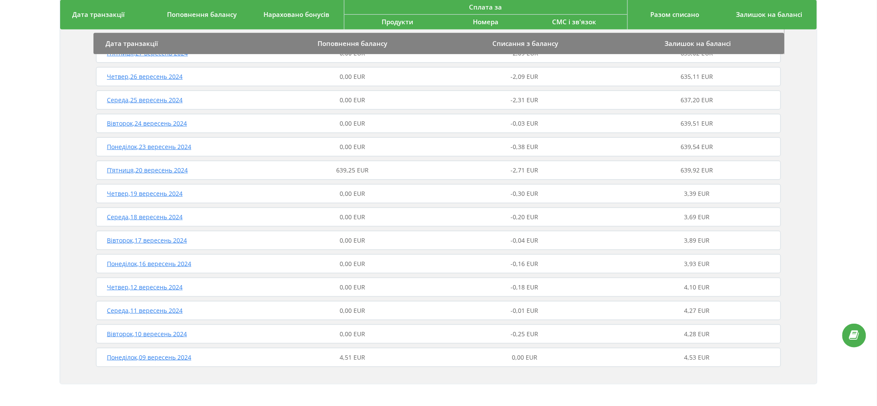
click at [174, 171] on span "П’ятниця , 20 вересень 2024" at bounding box center [147, 170] width 81 height 8
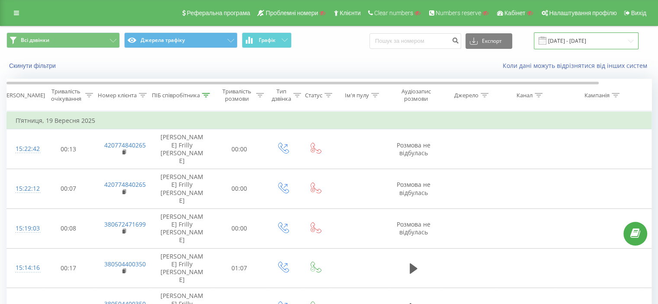
click at [590, 46] on input "[DATE] - [DATE]" at bounding box center [586, 40] width 105 height 17
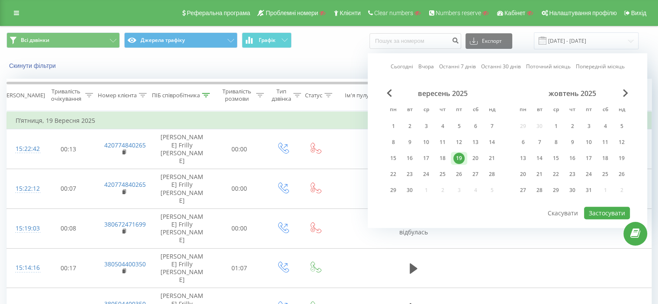
click at [458, 155] on div "19" at bounding box center [459, 158] width 11 height 11
click at [393, 173] on div "22" at bounding box center [393, 174] width 11 height 11
click at [606, 211] on button "Застосувати" at bounding box center [607, 213] width 46 height 13
type input "[DATE] - [DATE]"
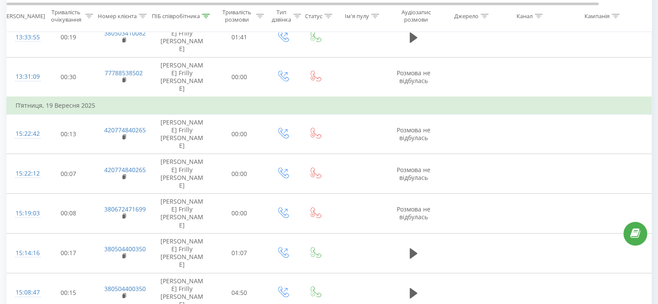
scroll to position [351, 0]
